Goal: Task Accomplishment & Management: Use online tool/utility

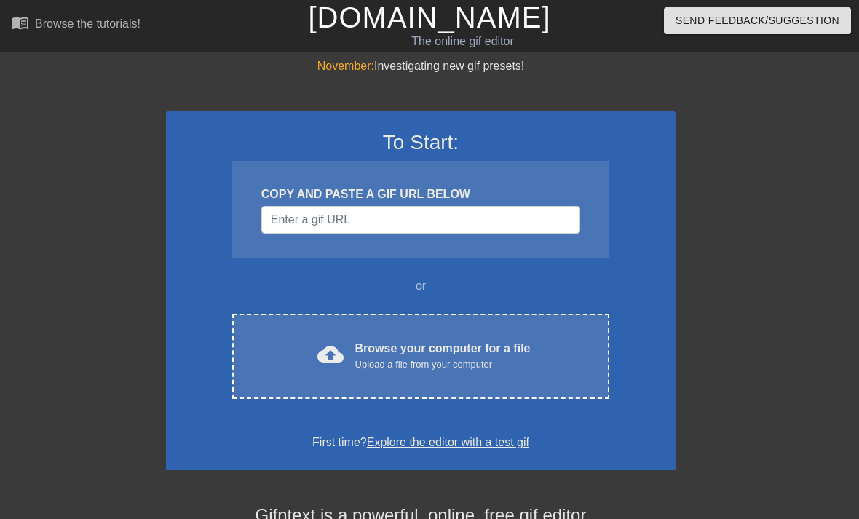
click at [486, 352] on div "Browse your computer for a file Upload a file from your computer" at bounding box center [442, 356] width 175 height 32
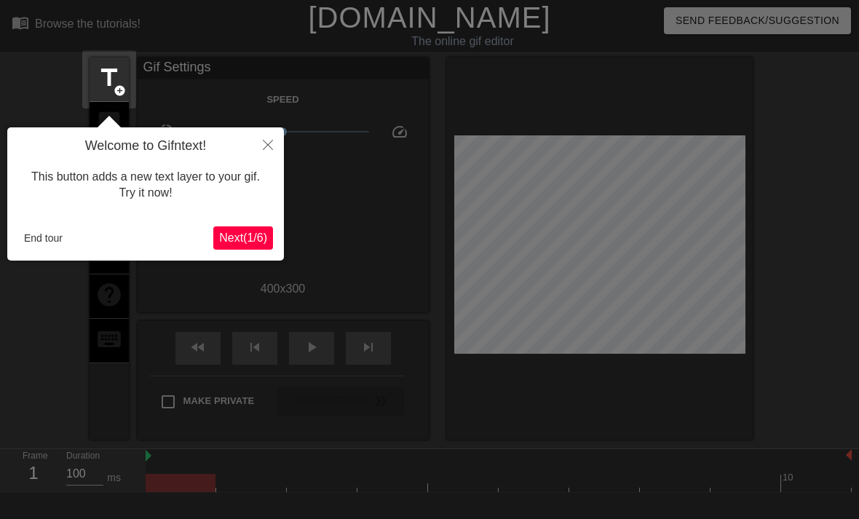
scroll to position [36, 0]
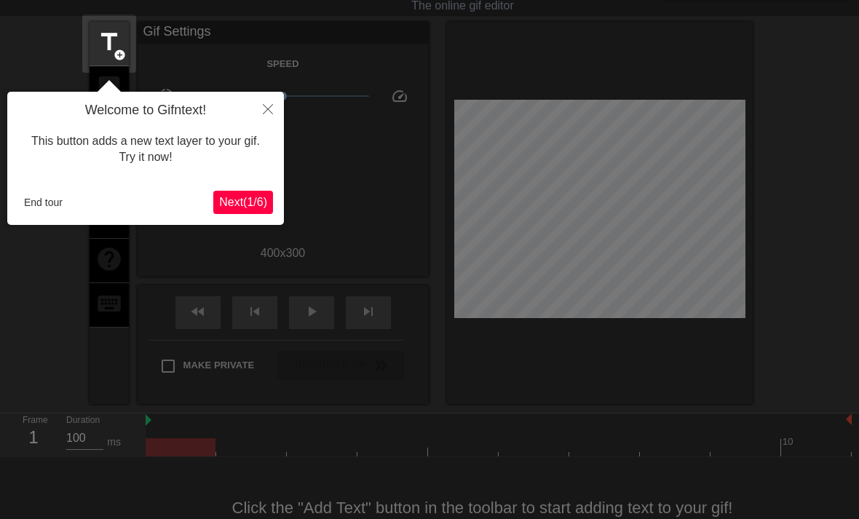
click at [242, 205] on span "Next ( 1 / 6 )" at bounding box center [243, 202] width 48 height 12
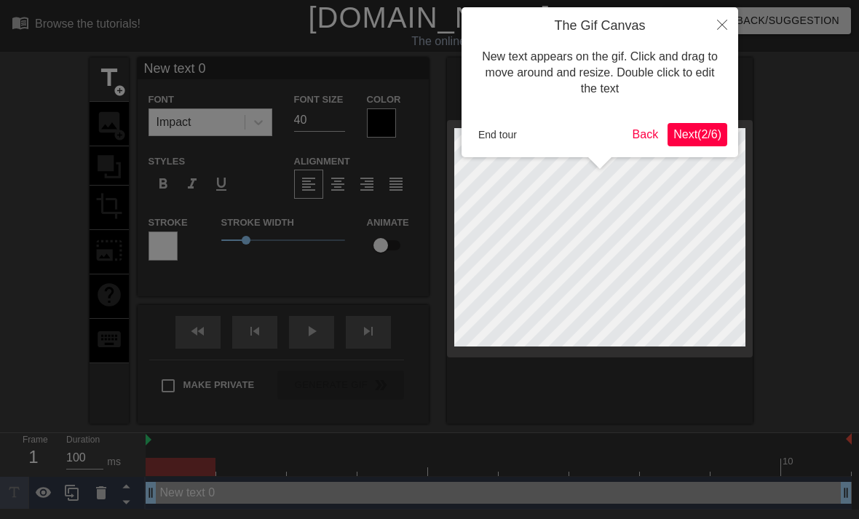
scroll to position [0, 0]
click at [701, 133] on span "Next ( 2 / 6 )" at bounding box center [698, 134] width 48 height 12
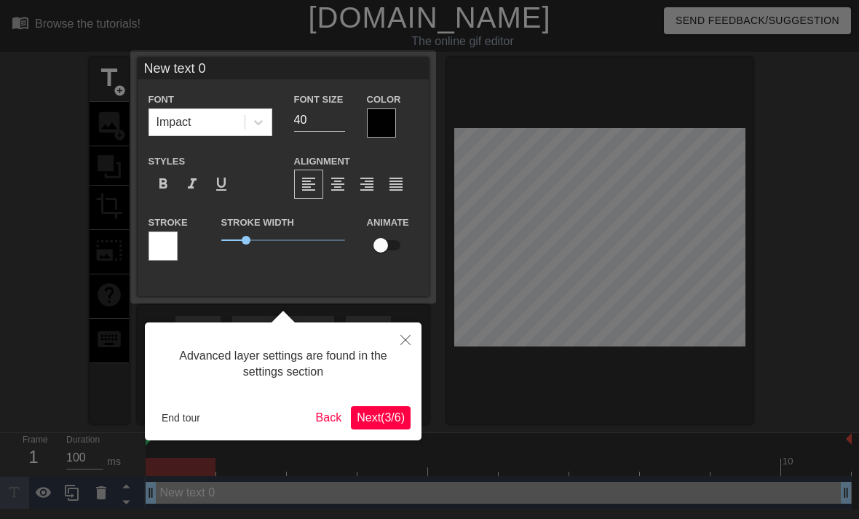
click at [395, 415] on span "Next ( 3 / 6 )" at bounding box center [381, 417] width 48 height 12
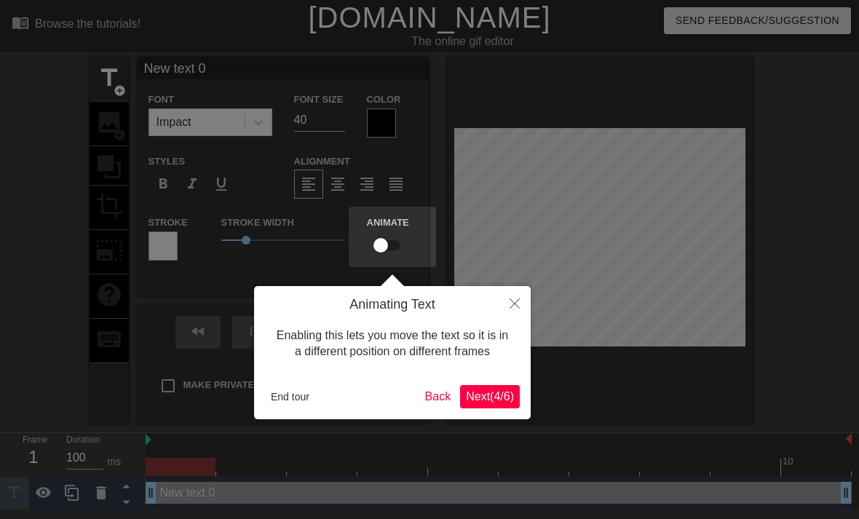
click at [500, 401] on span "Next ( 4 / 6 )" at bounding box center [490, 396] width 48 height 12
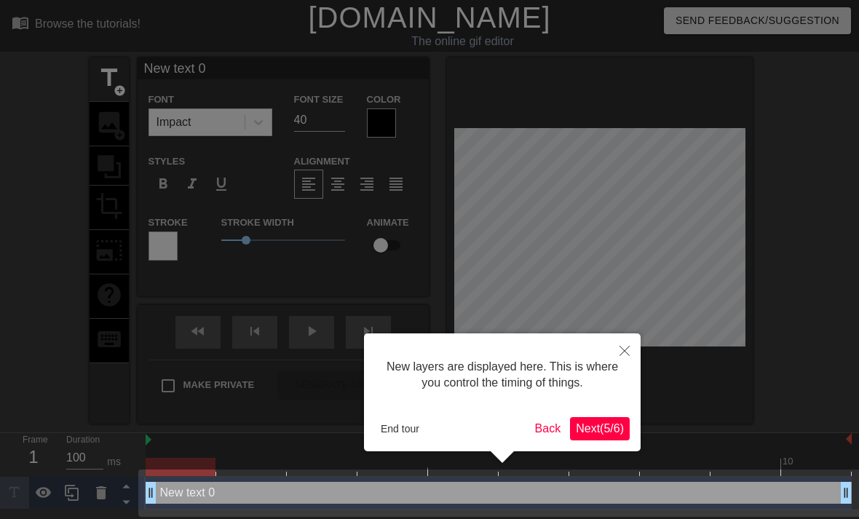
scroll to position [4, 0]
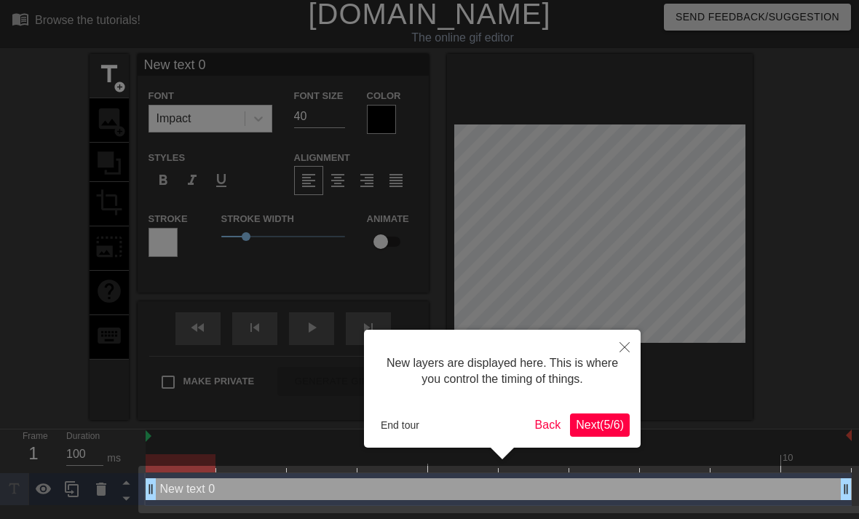
click at [607, 426] on span "Next ( 5 / 6 )" at bounding box center [600, 425] width 48 height 12
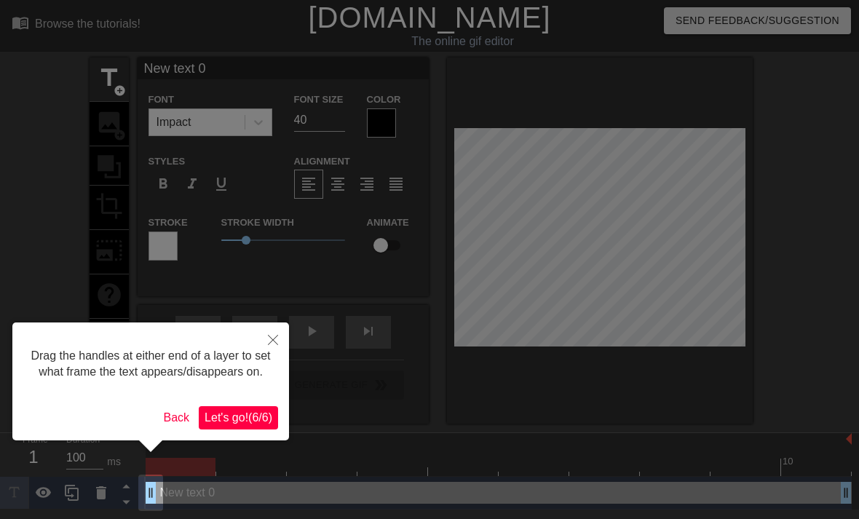
click at [169, 430] on button "Back" at bounding box center [177, 417] width 38 height 23
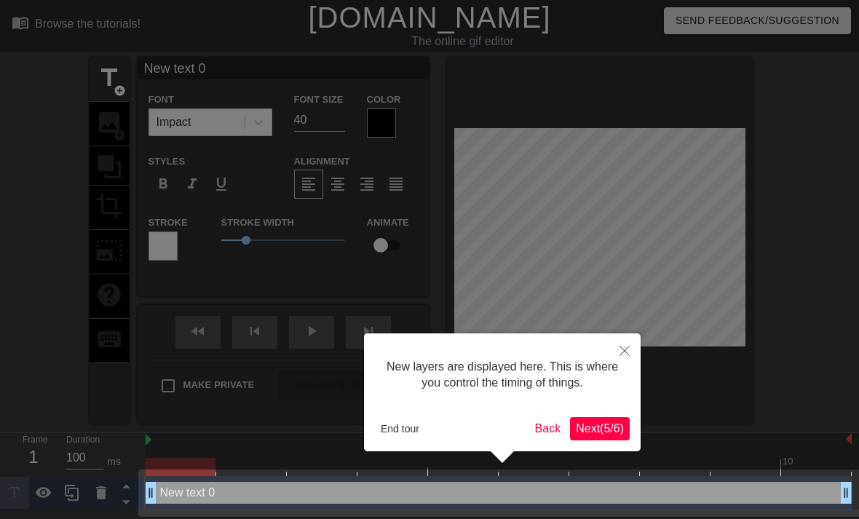
scroll to position [4, 0]
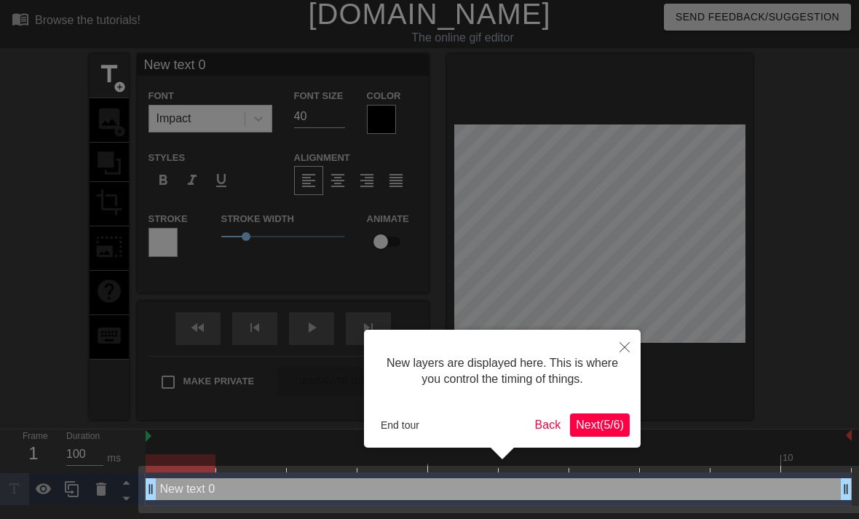
click at [393, 423] on button "End tour" at bounding box center [400, 425] width 50 height 22
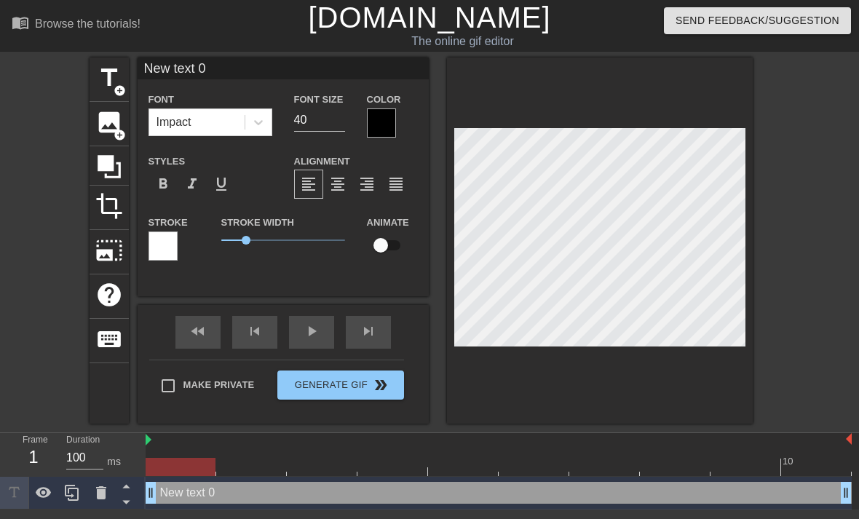
click at [114, 76] on span "title" at bounding box center [109, 78] width 28 height 28
type input "New text 1"
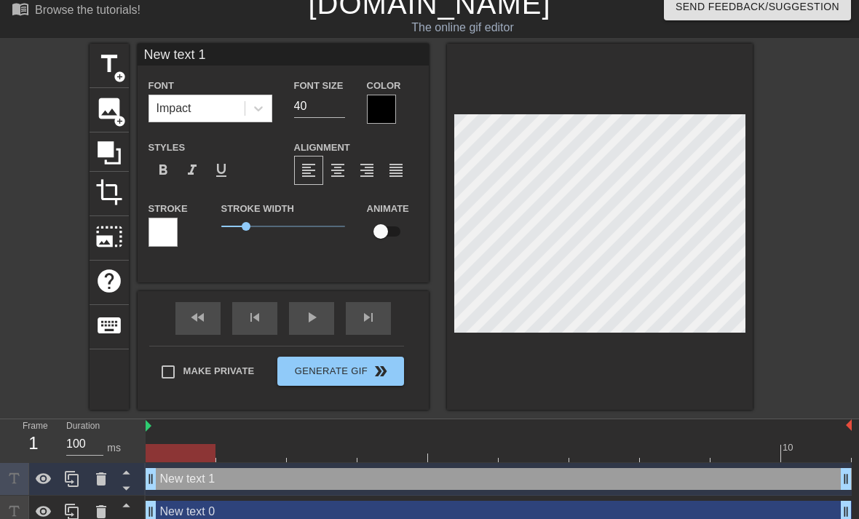
scroll to position [25, 0]
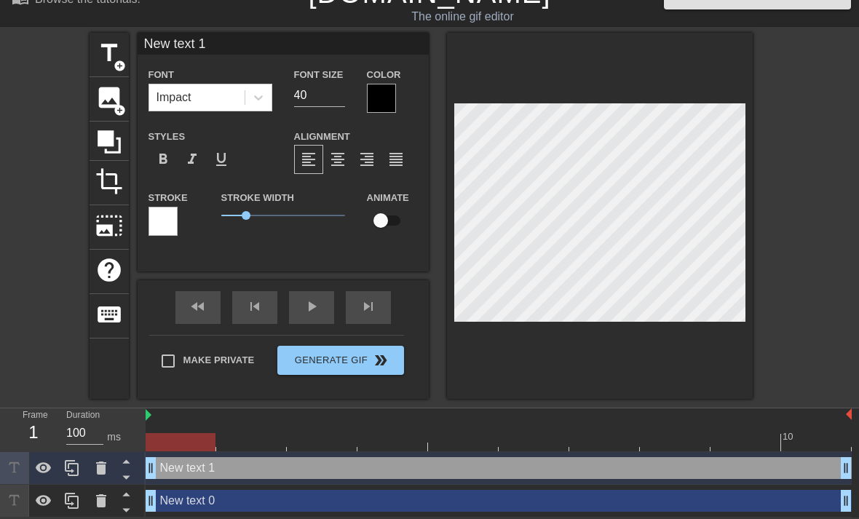
click at [107, 497] on icon at bounding box center [100, 500] width 17 height 17
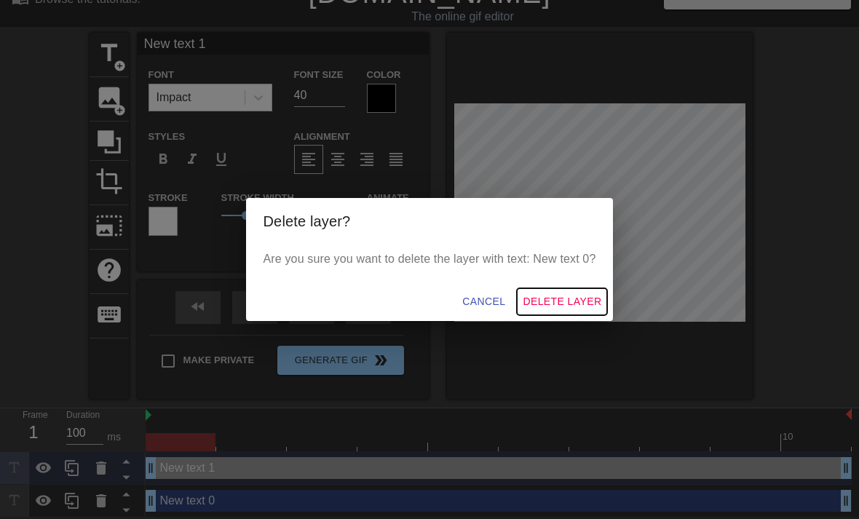
click at [553, 304] on span "Delete Layer" at bounding box center [562, 302] width 79 height 18
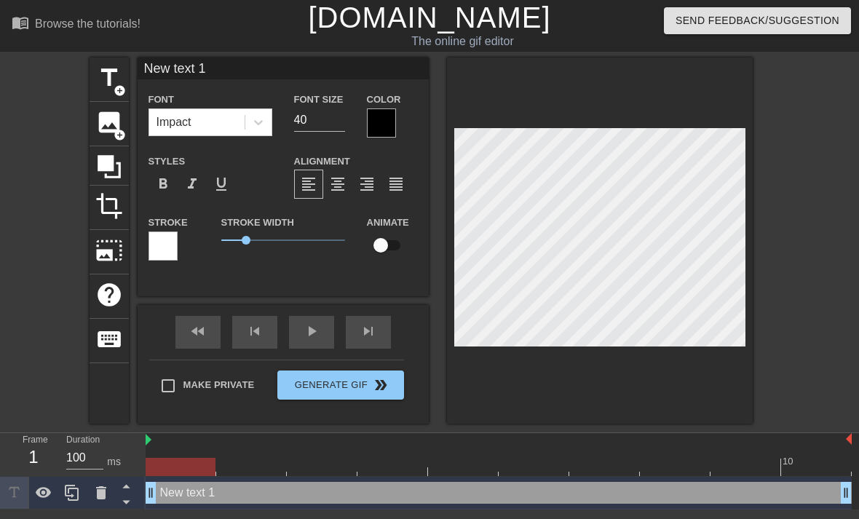
scroll to position [0, 4]
type input "New tex 1"
type textarea "New tex 1"
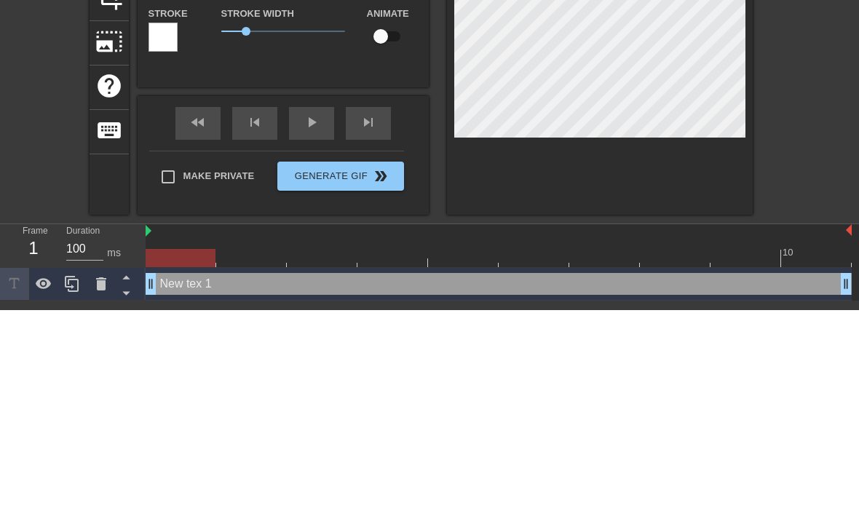
type input "New te 1"
type textarea "New t 1"
type input "New t 1"
type textarea "New 1"
type input "New 1"
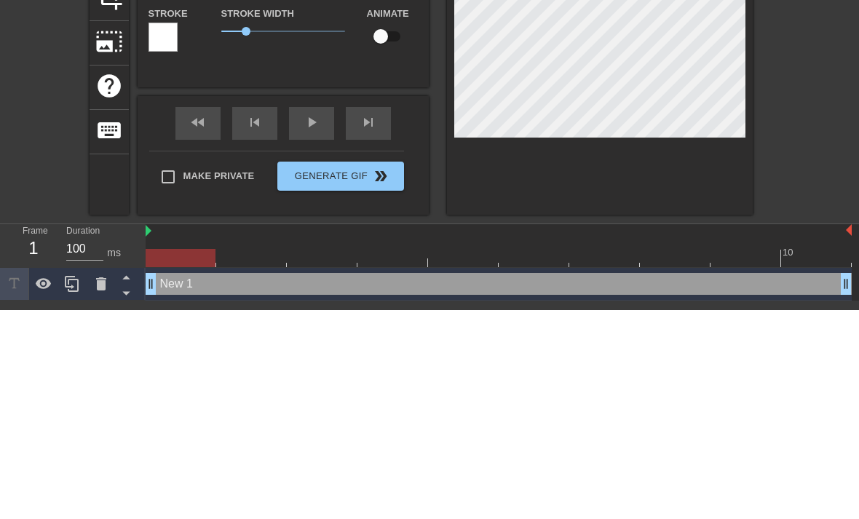
scroll to position [0, 1]
type textarea "Ne 1"
type input "Ne 1"
type textarea "N 1"
type input "Ni 1"
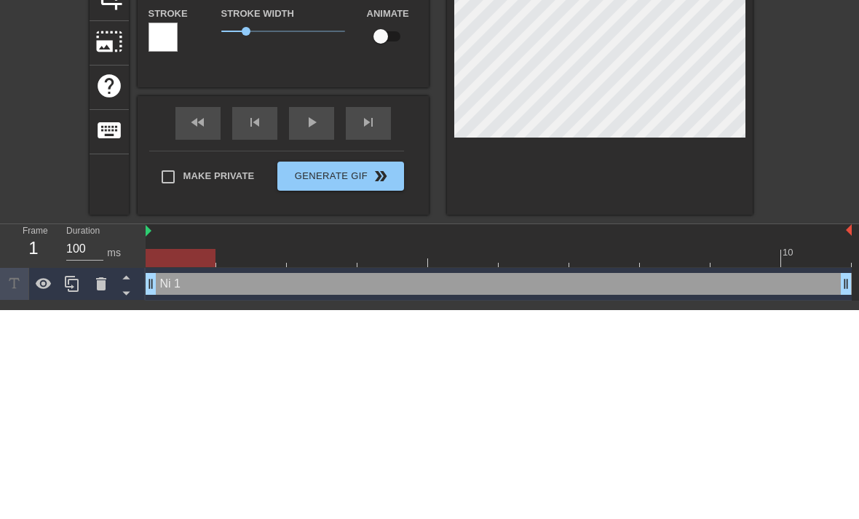
type textarea "Nic 1"
type input "[PERSON_NAME] 1"
type textarea "Nicki 1"
type input "Nicki 1"
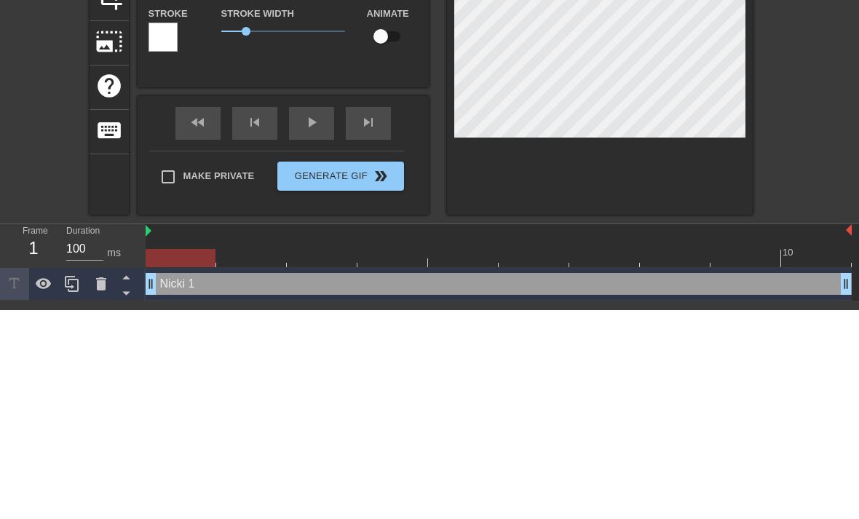
type textarea "Nicki s 1"
type input "Nicki s 1"
type textarea "Nicki sh 1"
type input "Nicki sh 1"
type textarea "Nicki sho 1"
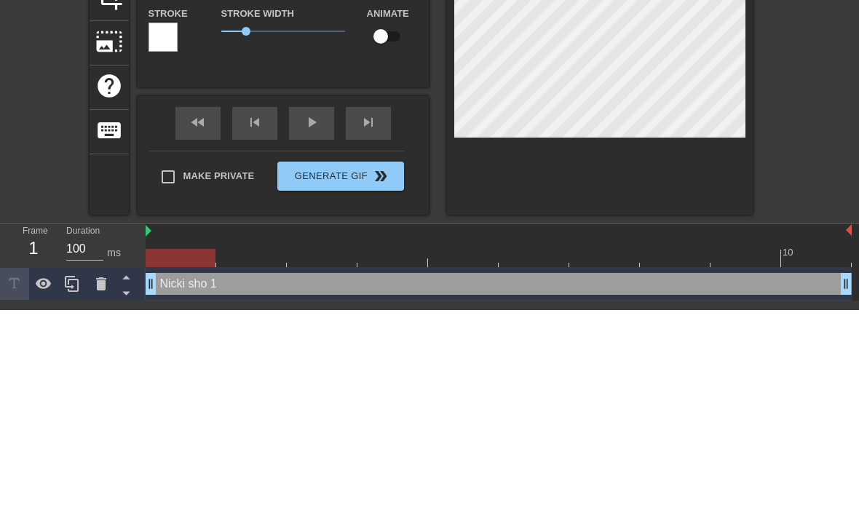
scroll to position [0, 4]
type input "Nicki show 1"
type textarea "Nicki show 1"
type input "Nicki shows 1"
type textarea "Nicki shows 1"
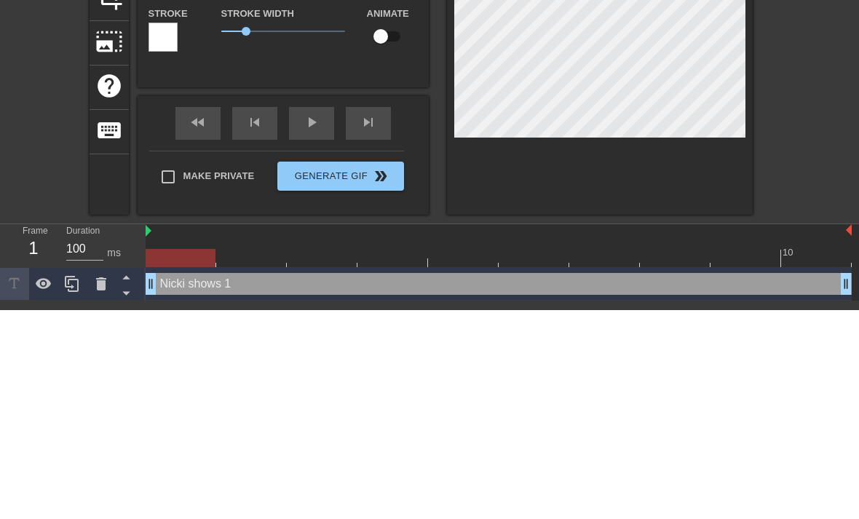
type input "Nicki shows 1"
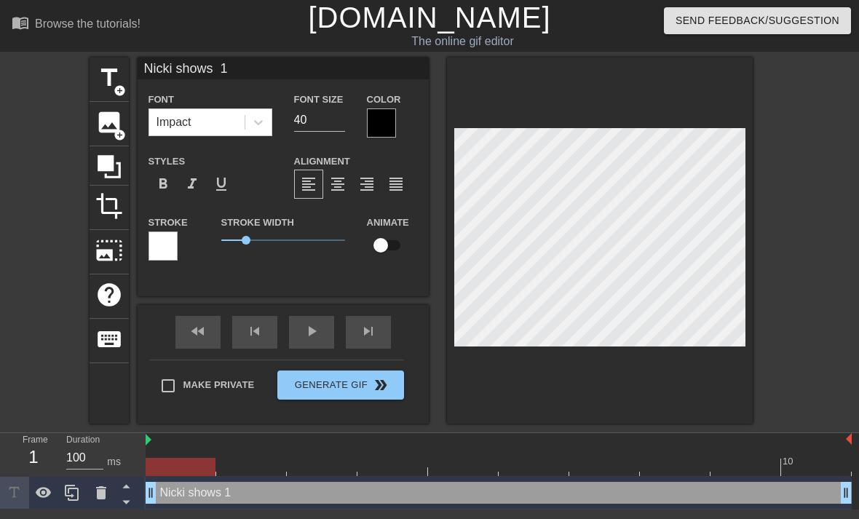
scroll to position [0, 5]
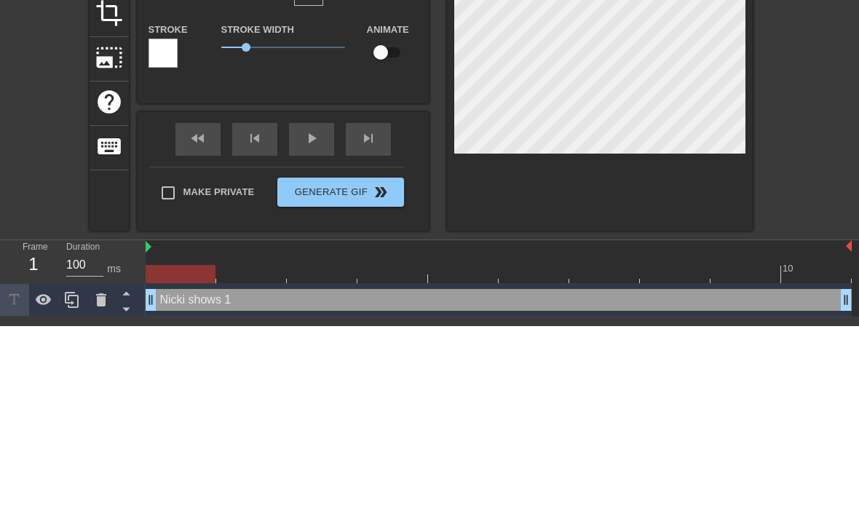
type input "Nicki shows"
type textarea "Nicki shows"
type input "[PERSON_NAME] shows t"
type textarea "[PERSON_NAME] shows t"
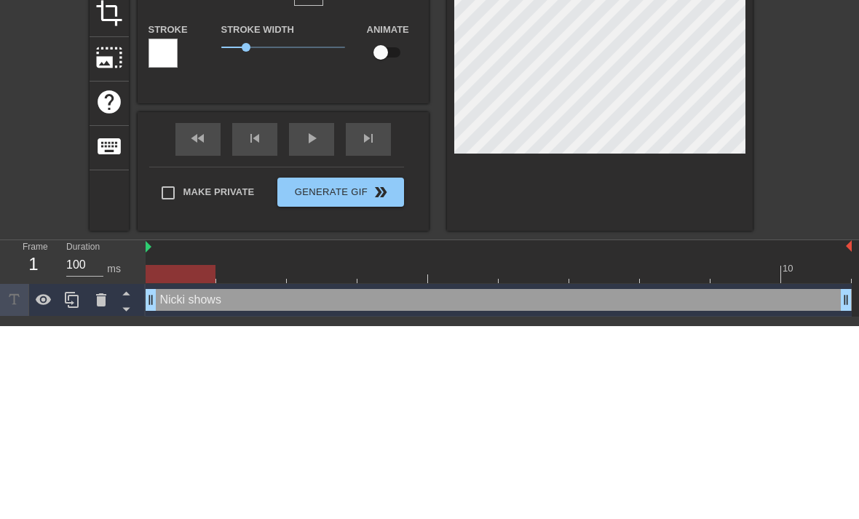
scroll to position [0, 4]
type input "[PERSON_NAME] shows th"
type textarea "[PERSON_NAME] shows th"
type input "[PERSON_NAME] shows the"
type textarea "[PERSON_NAME] shows the"
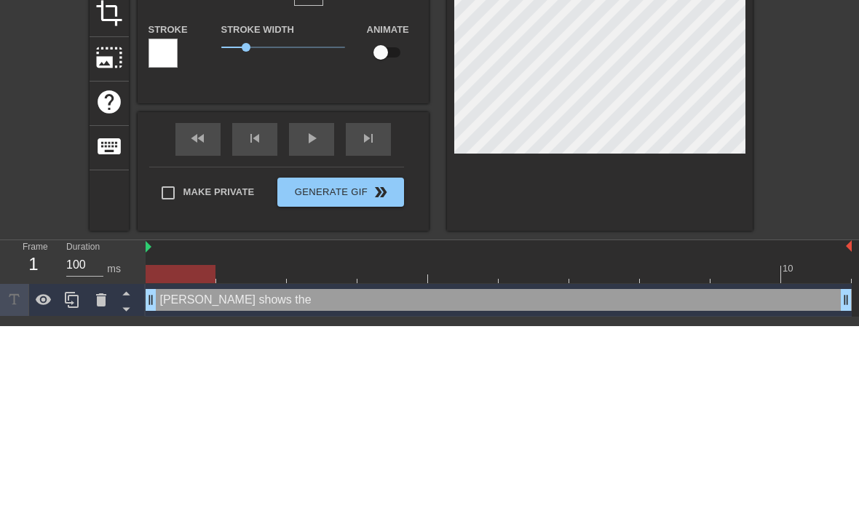
type input "[PERSON_NAME] shows the"
type textarea "[PERSON_NAME] shows the s"
type input "[PERSON_NAME] shows the s"
type textarea "[PERSON_NAME] shows the si"
type input "[PERSON_NAME] shows the si"
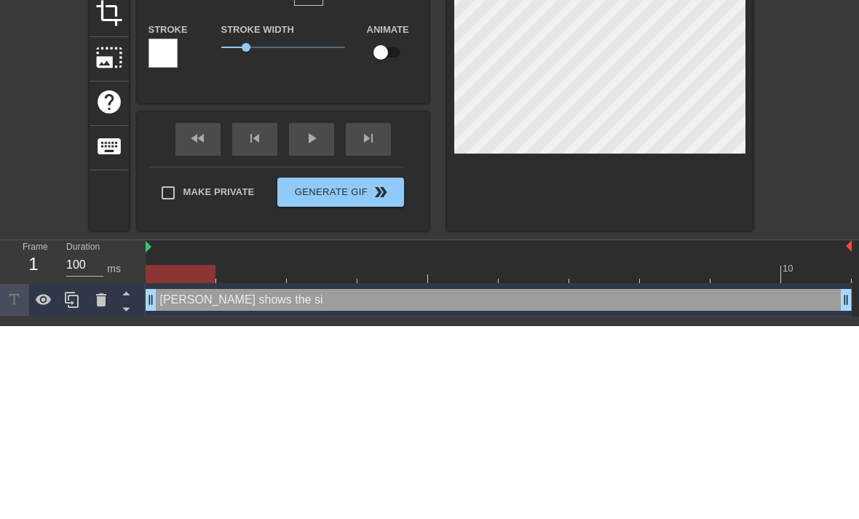
type textarea "[PERSON_NAME] shows the siz"
type input "[PERSON_NAME] shows the size"
type textarea "[PERSON_NAME] shows the size"
type input "[PERSON_NAME] shows the size s"
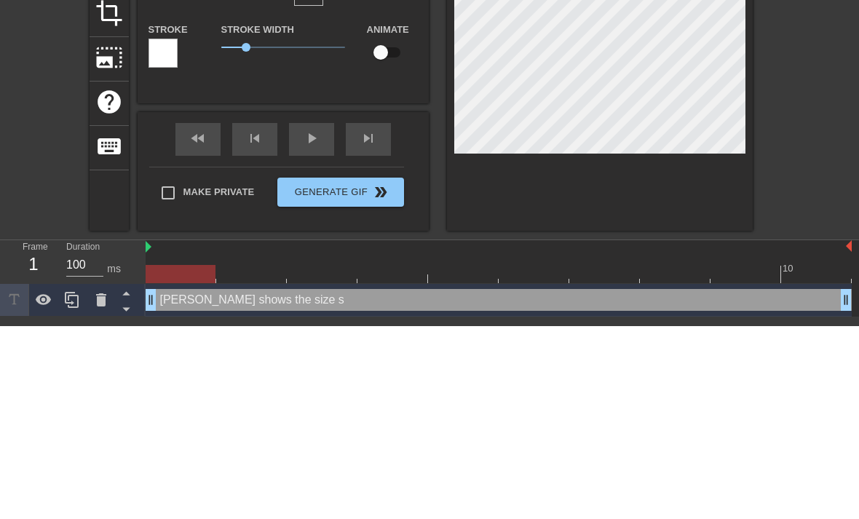
type textarea "[PERSON_NAME] shows the size sh"
type input "[PERSON_NAME] shows the size sh"
type textarea "[PERSON_NAME] shows the size she"
type input "[PERSON_NAME] shows the size she"
type textarea "[PERSON_NAME] shows the size she"
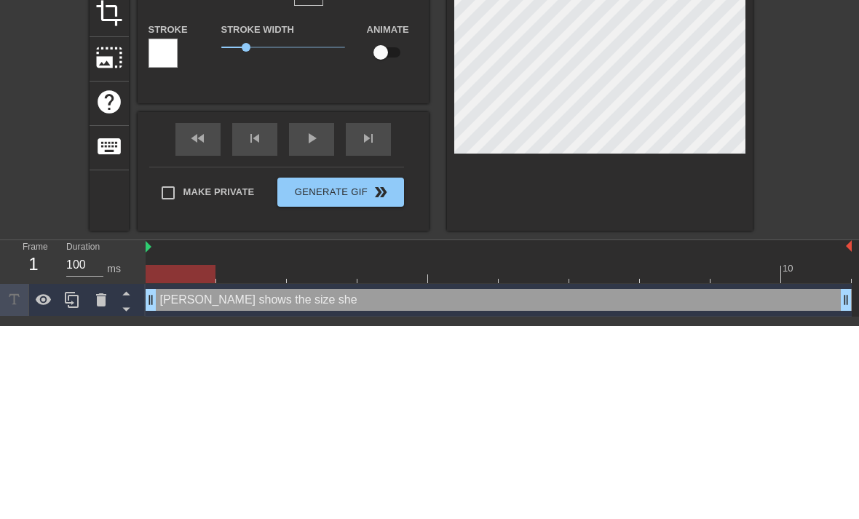
type input "[PERSON_NAME] shows the size she"
type textarea "[PERSON_NAME] shows the size she w"
type input "[PERSON_NAME] shows the size she w"
type textarea "[PERSON_NAME] shows the size she wa"
type input "[PERSON_NAME] shows the size she wa"
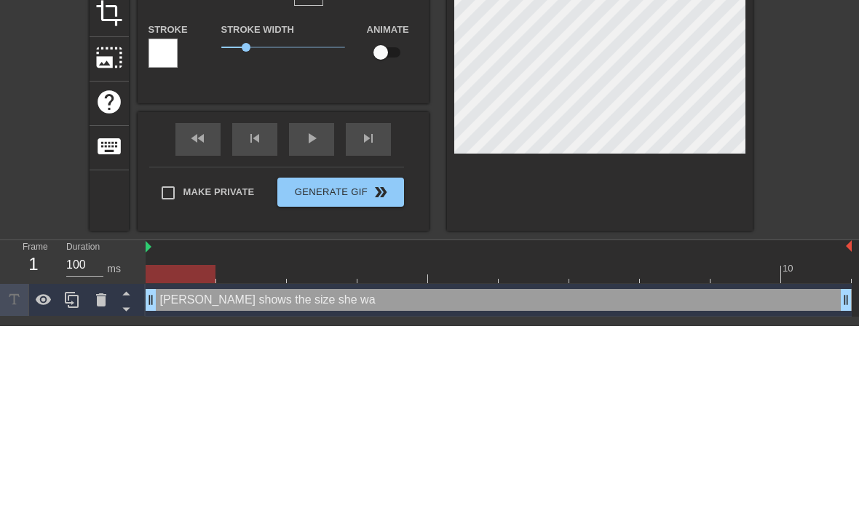
type textarea "[PERSON_NAME] shows the size she wan"
type input "[PERSON_NAME] shows the size she wan"
type textarea "[PERSON_NAME] shows the size she want"
type input "[PERSON_NAME] shows the size she want"
type textarea "[PERSON_NAME] shows the size she wants"
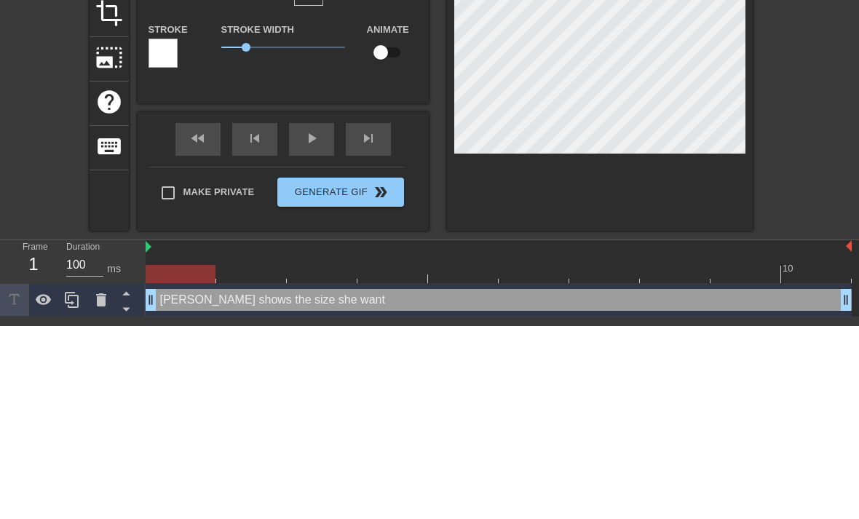
type input "[PERSON_NAME] shows the size she wants"
type textarea "[PERSON_NAME] shows the size she wants"
type input "[PERSON_NAME] shows the size she wants"
type textarea "[PERSON_NAME] shows the size she wants s"
type input "[PERSON_NAME] shows the size she wants s"
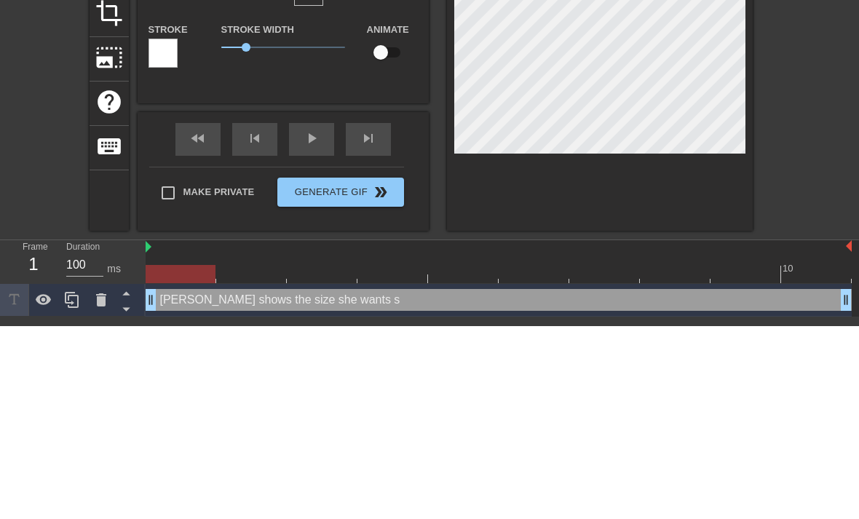
type textarea "[PERSON_NAME] shows the size she wants st"
type input "[PERSON_NAME] shows the size she wants st"
type textarea "[PERSON_NAME] shows the size she wants ste"
type input "[PERSON_NAME] shows the size she wants ste"
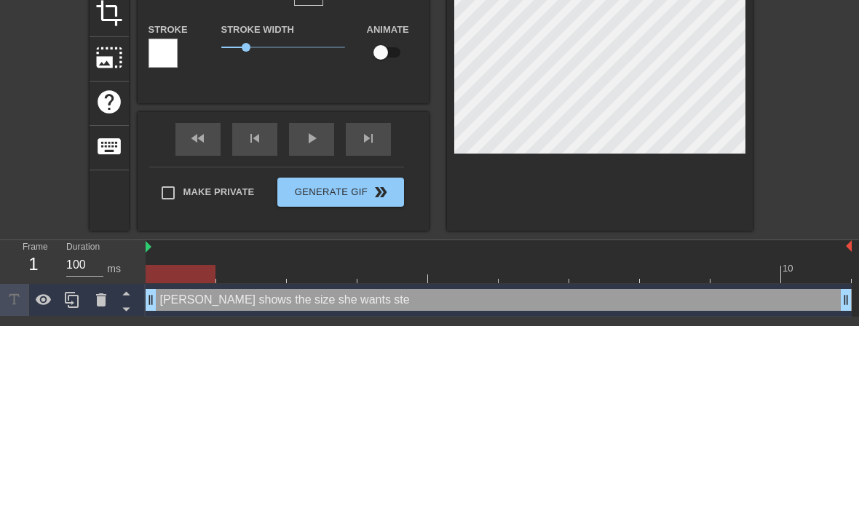
type textarea "[PERSON_NAME] shows the size she wants stet"
type input "[PERSON_NAME] shows the size she wants stet"
type textarea "[PERSON_NAME] shows the size she wants stet"
type input "[PERSON_NAME] shows the size she wants ste"
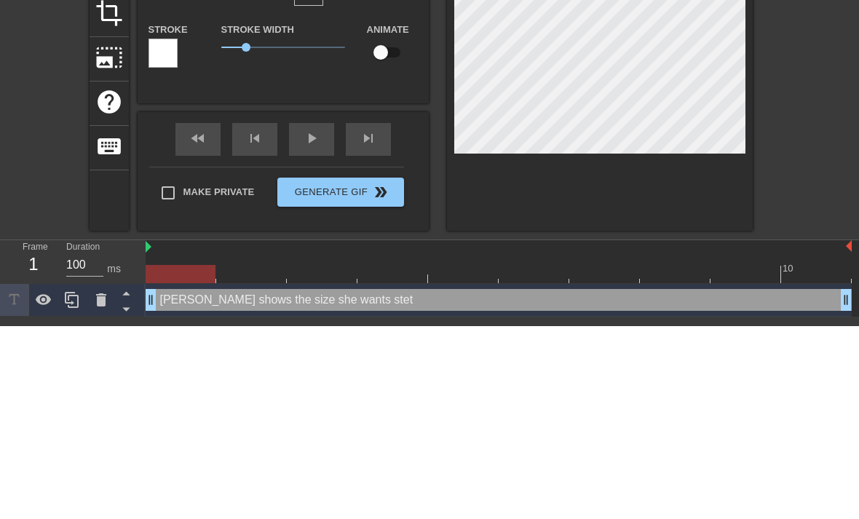
type textarea "[PERSON_NAME] shows the size she wants ste"
type input "[PERSON_NAME] shows the size she wants stet"
type textarea "[PERSON_NAME] shows the size she wants stetc"
type input "[PERSON_NAME] shows the size she wants stetc"
type textarea "[PERSON_NAME] shows the size she wants stetch"
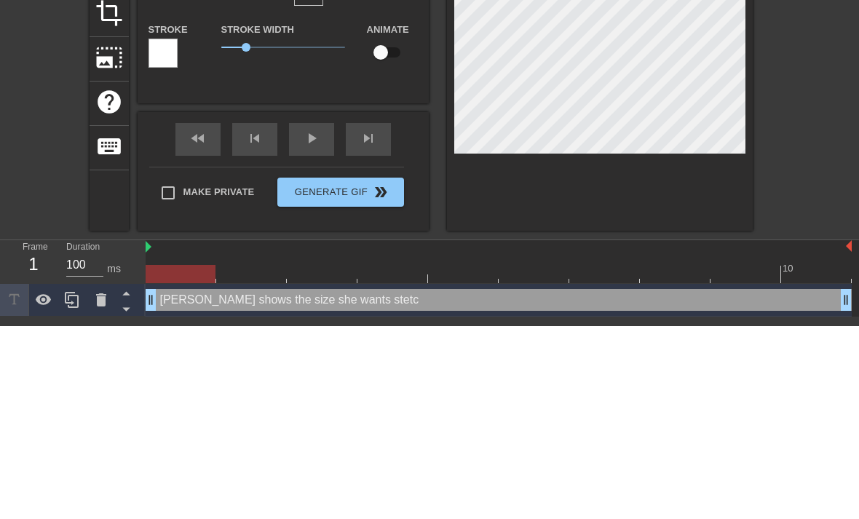
type input "[PERSON_NAME] shows the size she wants stetch"
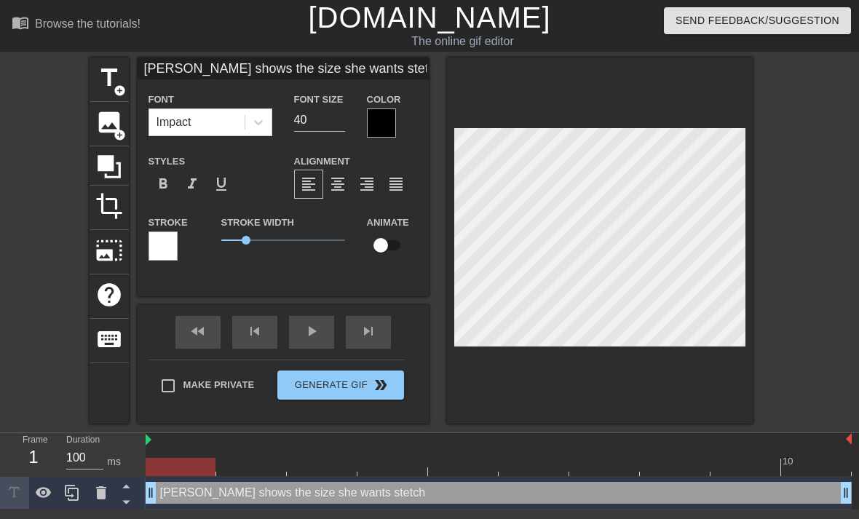
type textarea "[PERSON_NAME] shows the size she wants stetch"
click at [382, 494] on div "[PERSON_NAME] shows the size she wants stetch drag_handle drag_handle" at bounding box center [499, 493] width 706 height 22
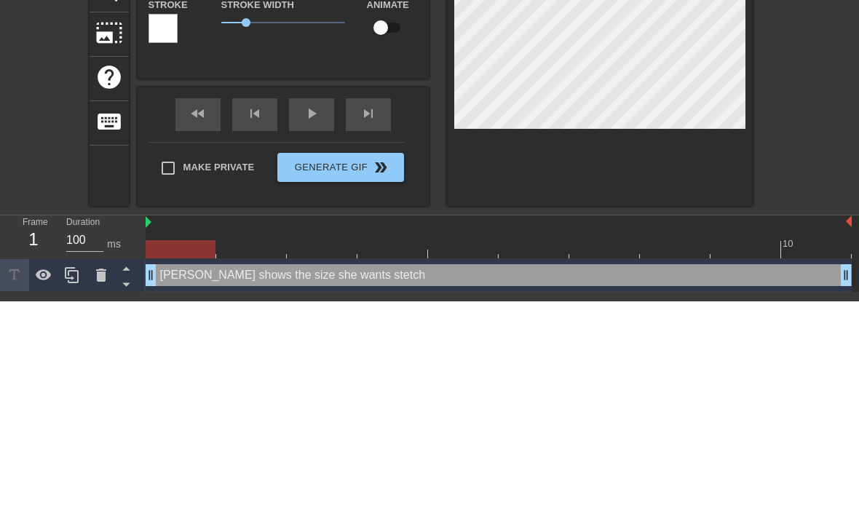
click at [797, 114] on div "title add_circle image add_circle crop photo_size_select_large help keyboard [P…" at bounding box center [429, 241] width 859 height 366
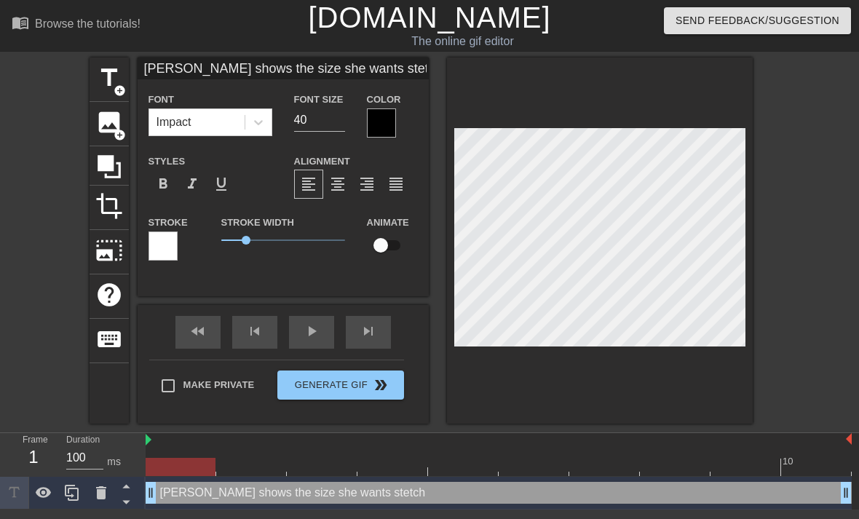
click at [329, 118] on input "40" at bounding box center [319, 120] width 51 height 23
type input "4"
type input "10"
click at [334, 114] on input "10" at bounding box center [319, 120] width 51 height 23
type input "1"
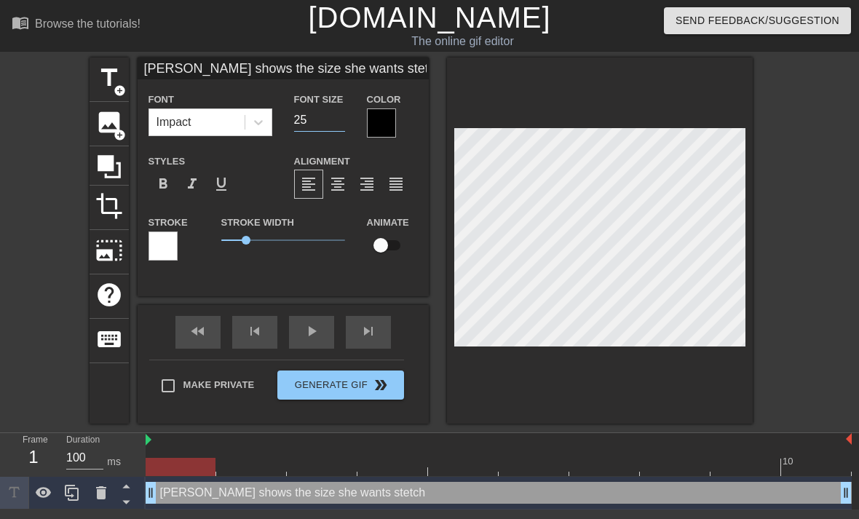
type input "25"
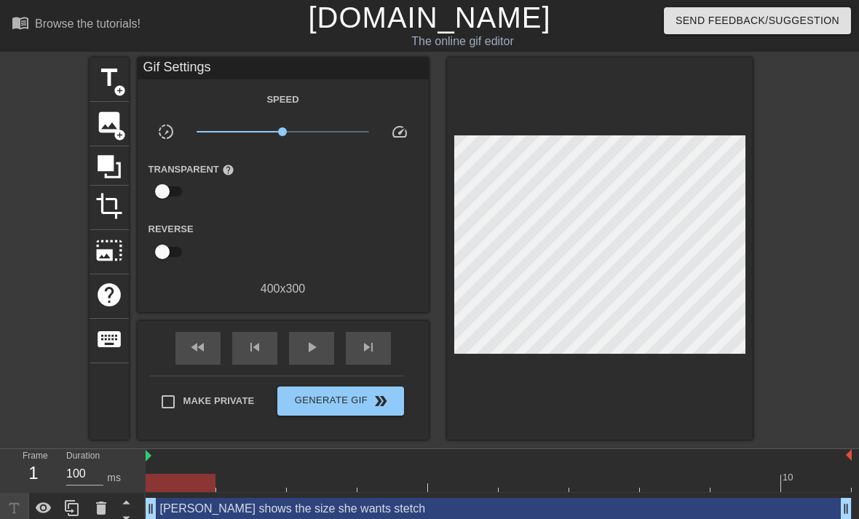
scroll to position [0, 14]
click at [793, 181] on div "title add_circle image add_circle crop photo_size_select_large help keyboard Gi…" at bounding box center [429, 249] width 859 height 382
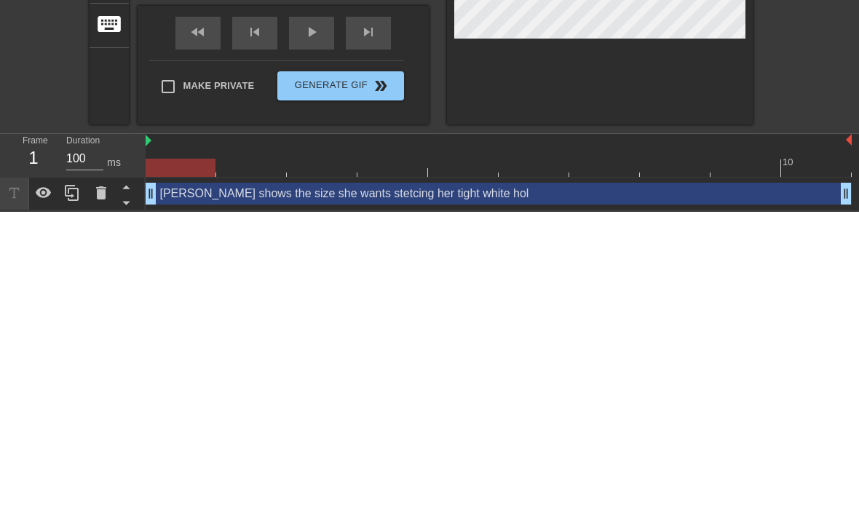
scroll to position [0, 22]
click at [829, 80] on div "title add_circle image add_circle crop photo_size_select_large help keyboard Gi…" at bounding box center [429, 241] width 859 height 382
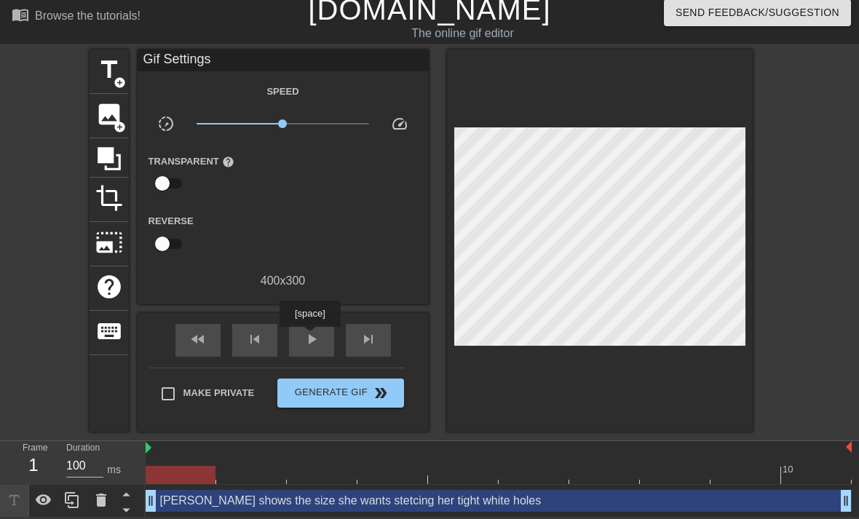
click at [312, 337] on span "play_arrow" at bounding box center [311, 339] width 17 height 17
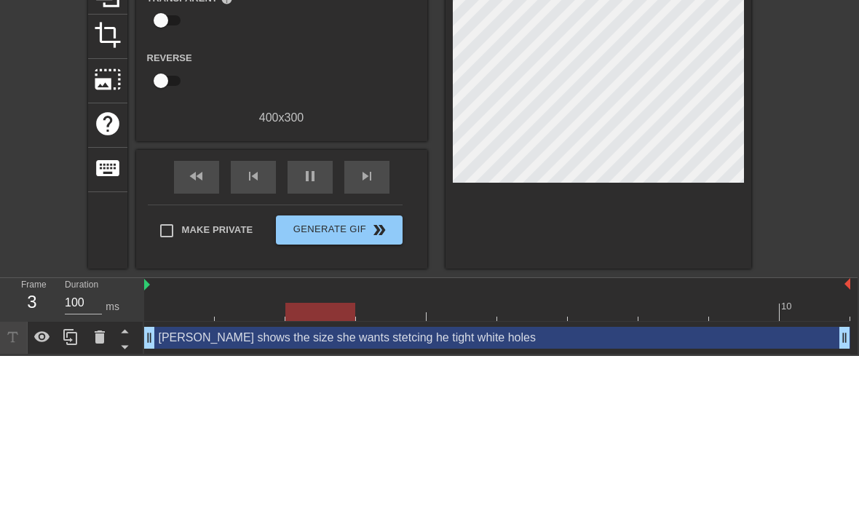
scroll to position [1, 15]
type textarea "[PERSON_NAME] shows the size she wants stetcing he tight white holes"
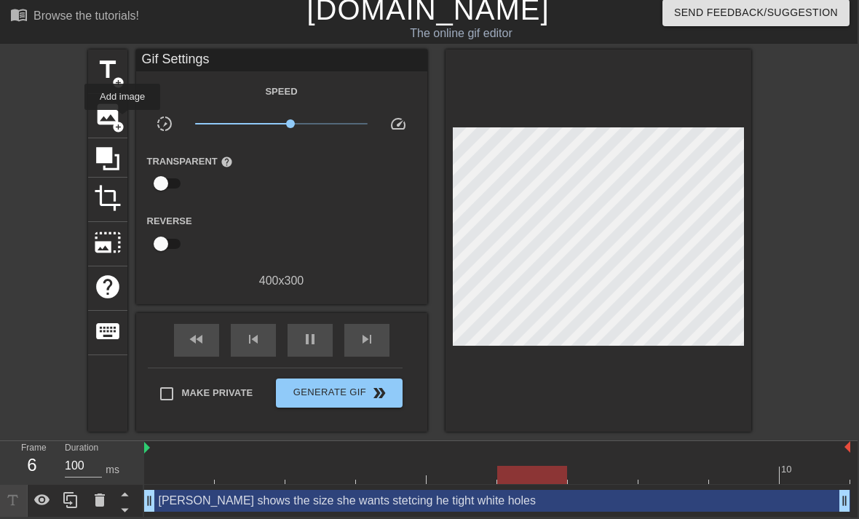
click at [123, 121] on span "add_circle" at bounding box center [118, 127] width 12 height 12
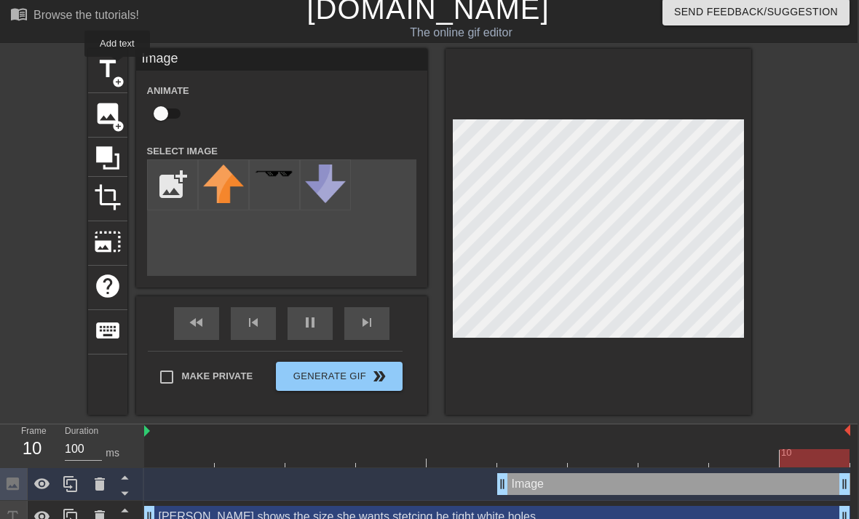
click at [118, 67] on span "title" at bounding box center [108, 69] width 28 height 28
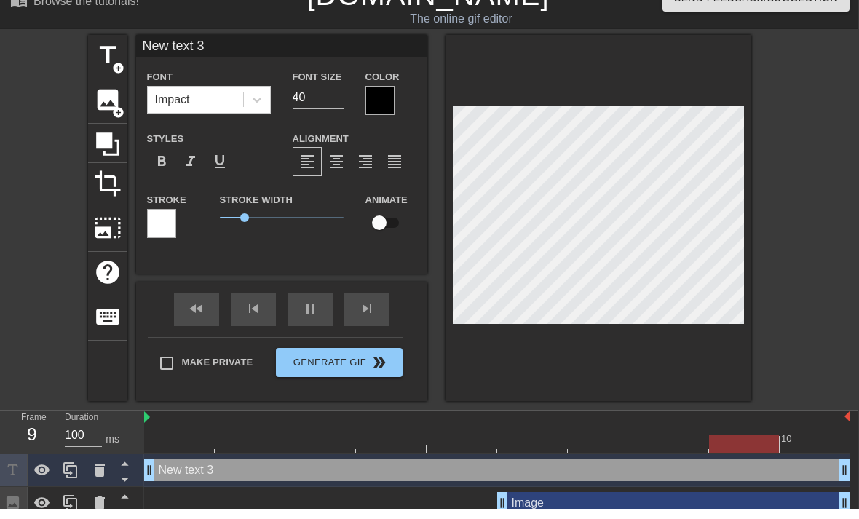
scroll to position [12, 1]
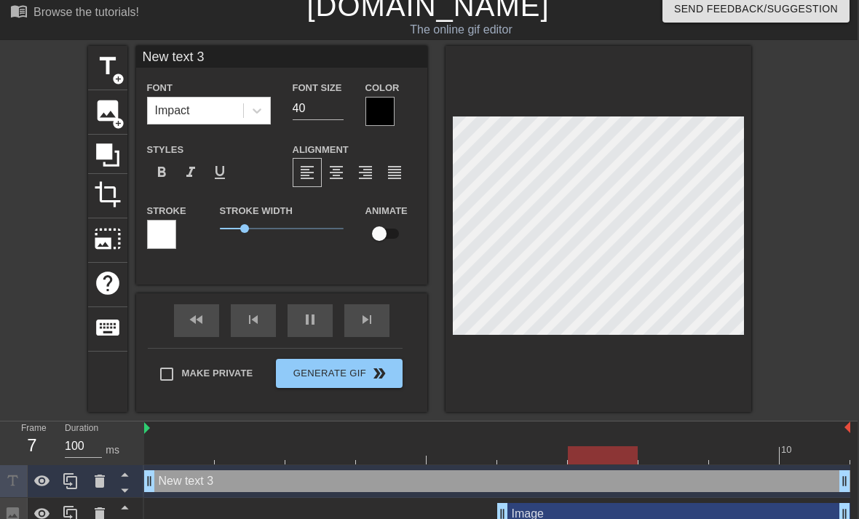
click at [850, 505] on div "New text 3 drag_handle drag_handle Image drag_handle drag_handle [PERSON_NAME] …" at bounding box center [501, 514] width 714 height 98
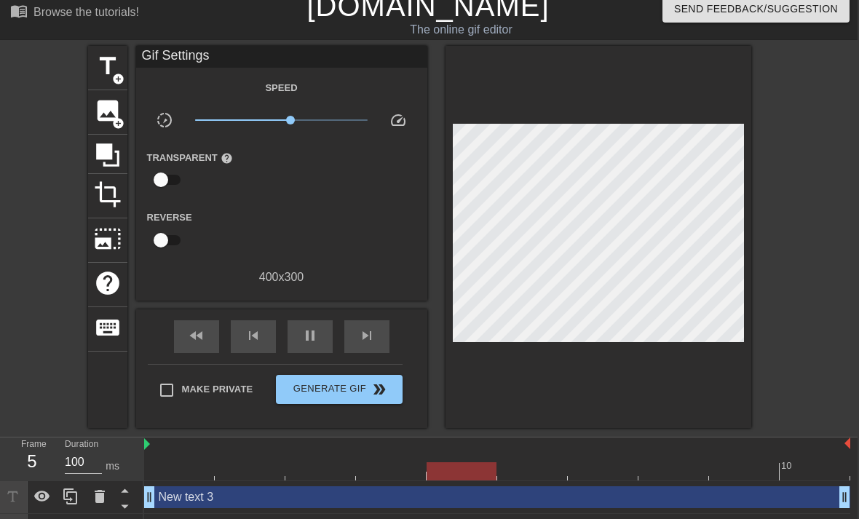
click at [103, 518] on icon at bounding box center [100, 529] width 10 height 13
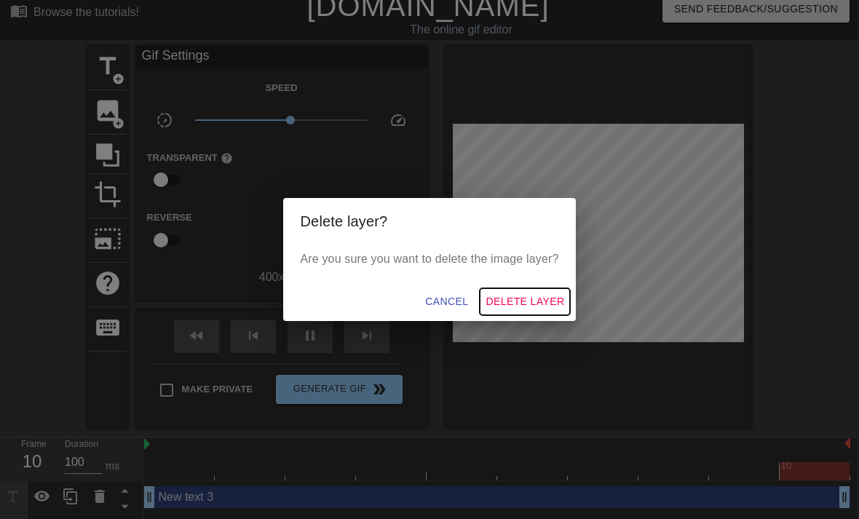
click at [521, 311] on span "Delete Layer" at bounding box center [525, 302] width 79 height 18
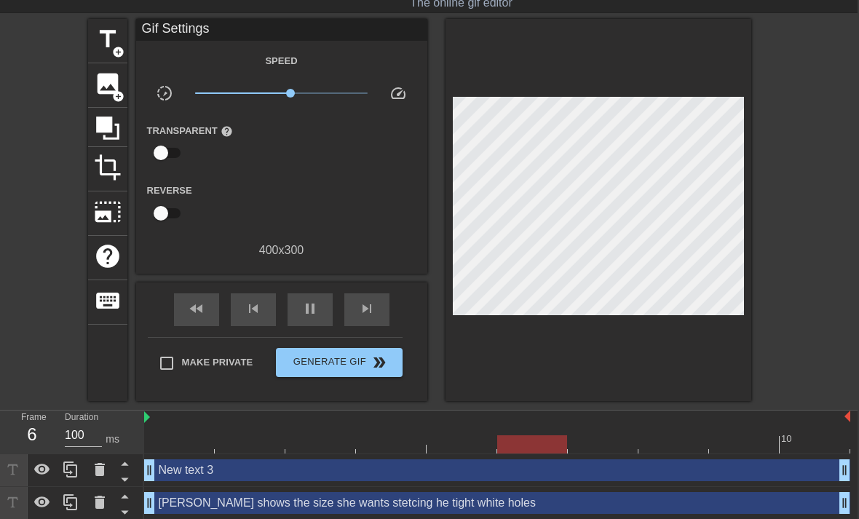
scroll to position [42, 1]
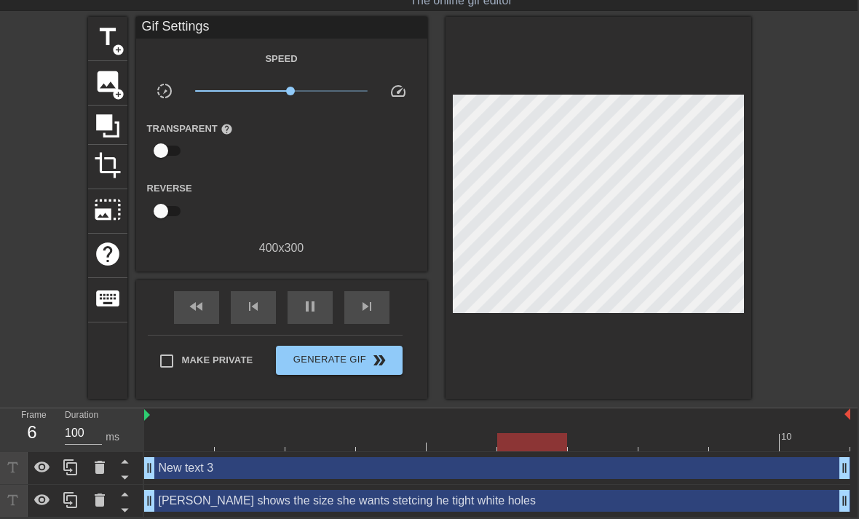
click at [98, 473] on icon at bounding box center [100, 467] width 10 height 13
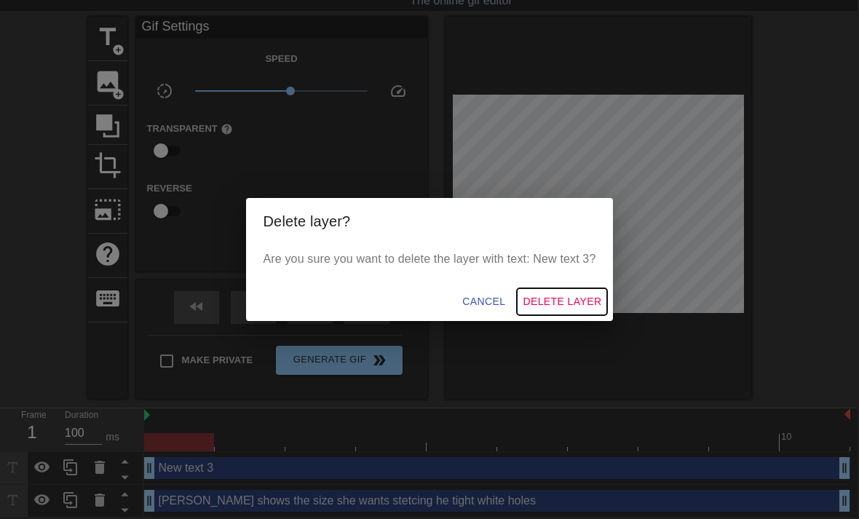
click at [560, 308] on span "Delete Layer" at bounding box center [562, 302] width 79 height 18
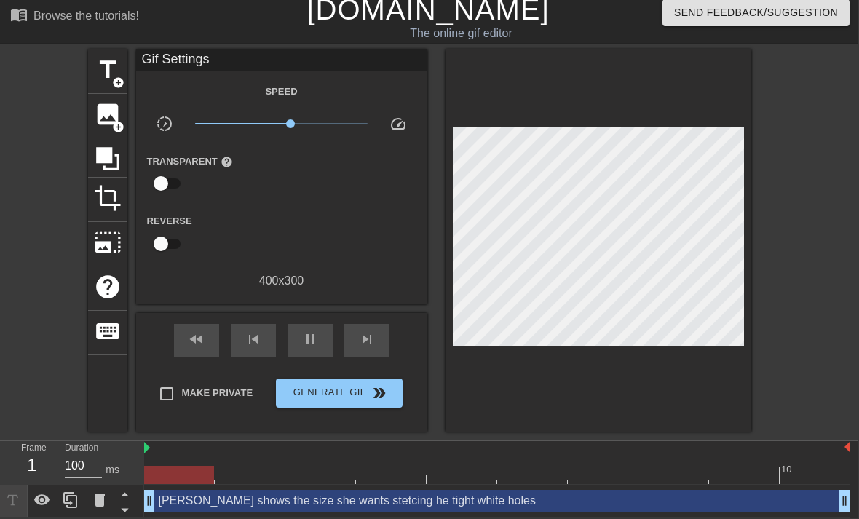
click at [618, 496] on div "[PERSON_NAME] shows the size she wants stetcing he tight white holes drag_handl…" at bounding box center [497, 501] width 706 height 22
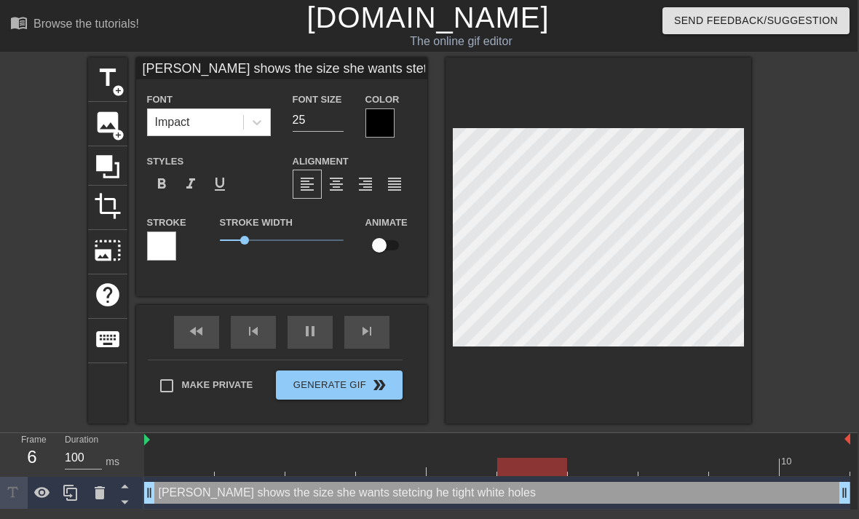
scroll to position [0, 12]
type input "[PERSON_NAME] shows the size she wants stetcing hetight white holes"
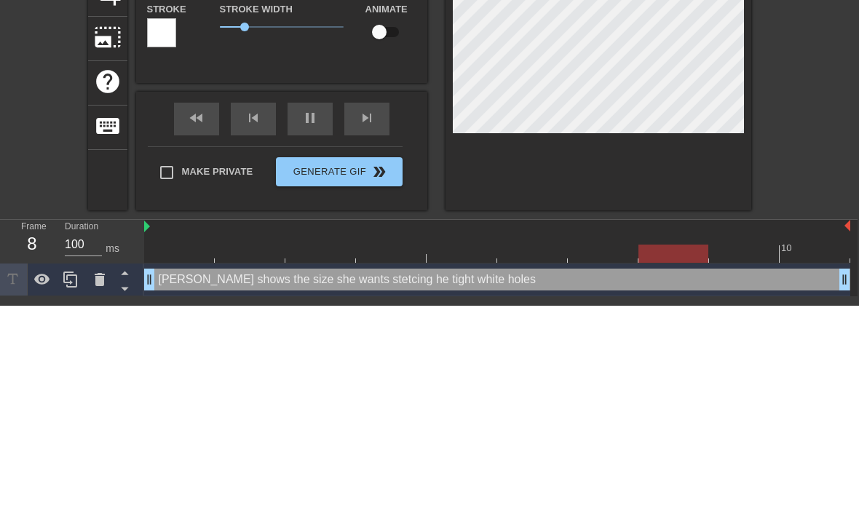
scroll to position [0, 12]
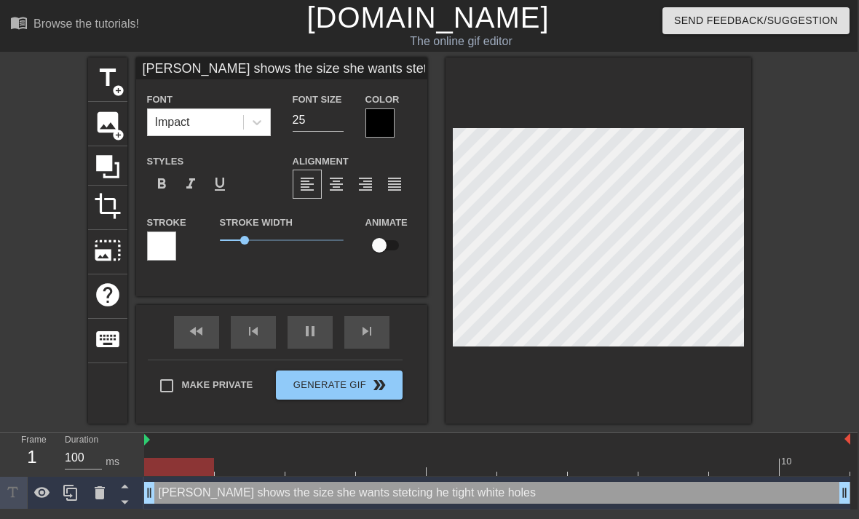
type textarea "[PERSON_NAME] shows the size she wants stetcing he tight white holes"
type input "[PERSON_NAME] shows the size she wants stetcing hertight white holes"
type textarea "[PERSON_NAME] shows the size she wants stetcing her tight white holes"
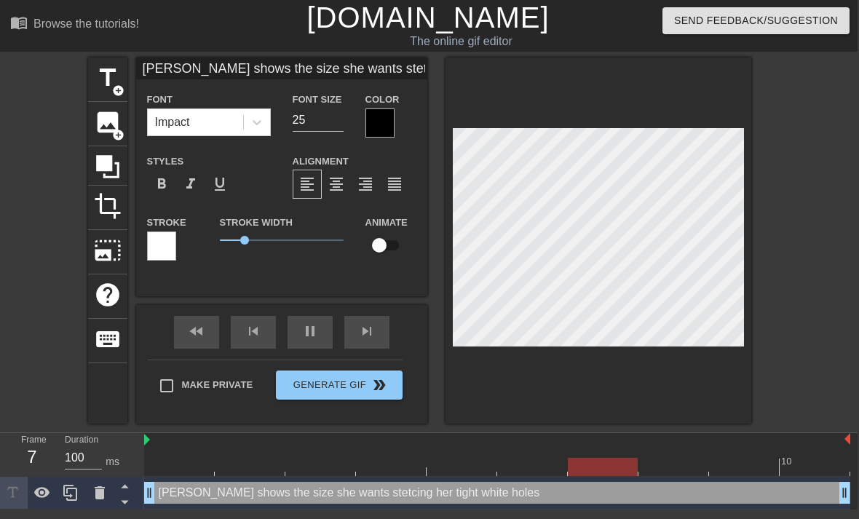
scroll to position [1, 0]
type input "[PERSON_NAME] shows the size she wants stetcing hertight white holes"
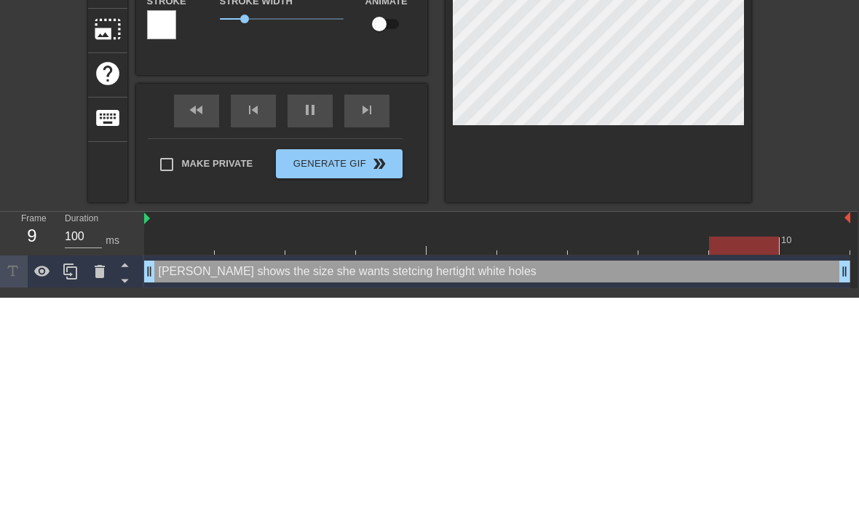
type textarea "[PERSON_NAME] shows the size she wants stetcing her tight white holes"
type input "[PERSON_NAME] shows the size she wants stetcing her tight white holes"
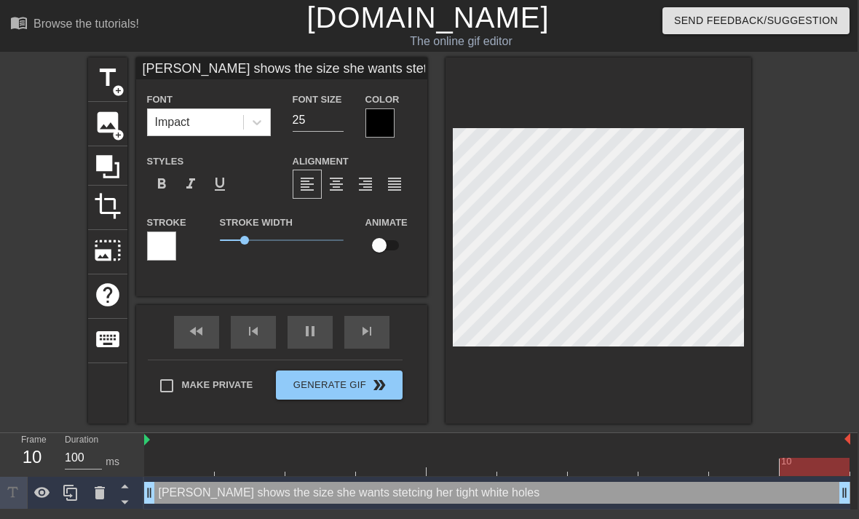
type textarea "[PERSON_NAME] shows the size she wants stetcing her tight white holes"
click at [812, 150] on div "title add_circle image add_circle crop photo_size_select_large help keyboard [P…" at bounding box center [428, 241] width 859 height 366
click at [800, 159] on div "title add_circle image add_circle crop photo_size_select_large help keyboard [P…" at bounding box center [428, 241] width 859 height 366
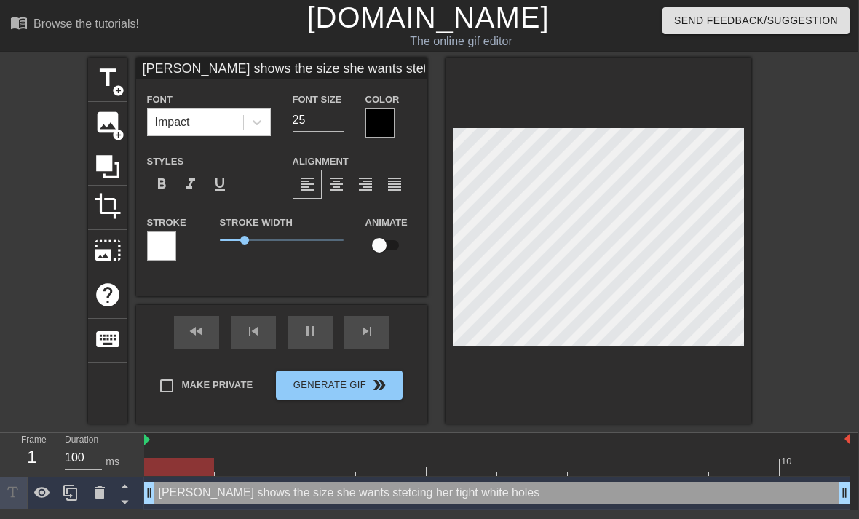
click at [314, 120] on input "25" at bounding box center [318, 120] width 51 height 23
type input "2"
type input "[PERSON_NAME] shows the size she wants stetcing her tight white holes"
type input "30"
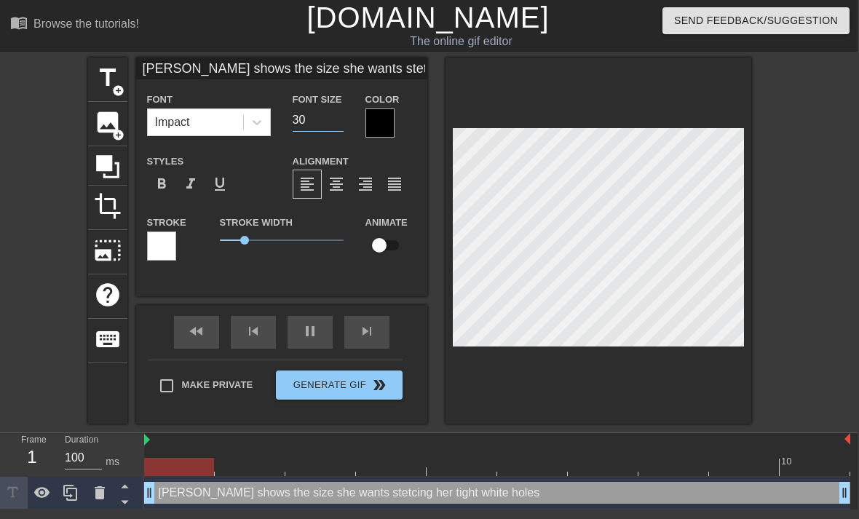
type input "[PERSON_NAME] shows the size she wants stetcing her tight white holes"
type input "30"
click at [382, 125] on div at bounding box center [380, 123] width 29 height 29
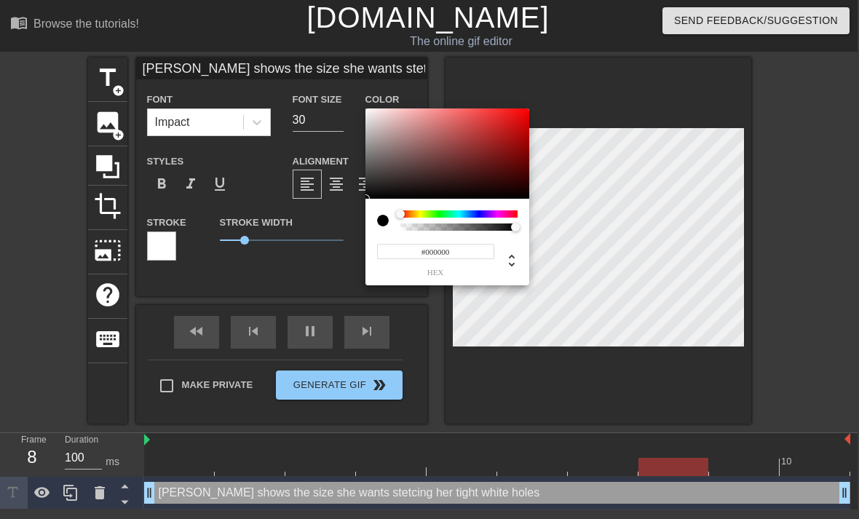
type input "[PERSON_NAME] shows the size she wants stetcing her tight white holes"
type input "#E4C6C6"
click at [370, 194] on div at bounding box center [365, 198] width 9 height 9
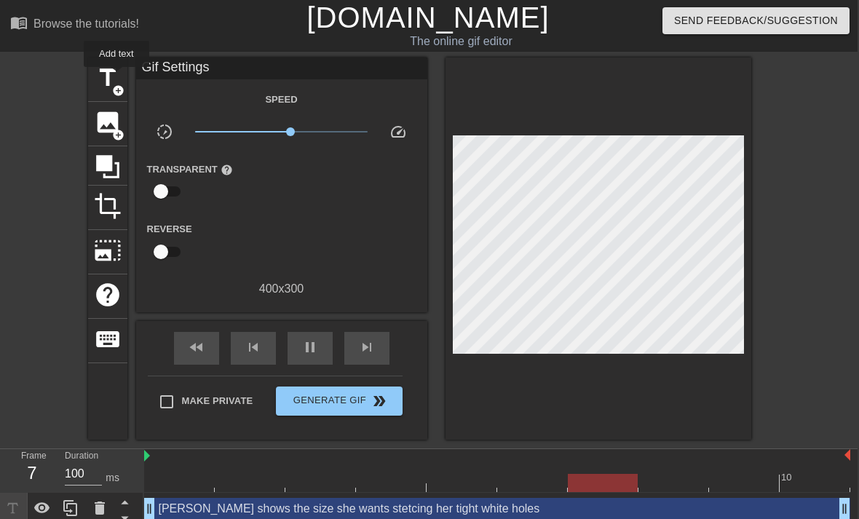
click at [117, 77] on span "title" at bounding box center [108, 78] width 28 height 28
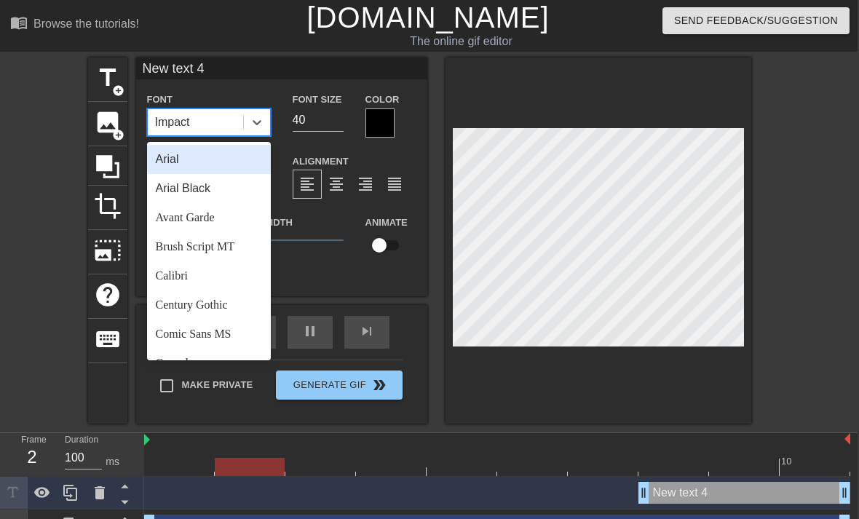
click at [200, 157] on div "Arial" at bounding box center [209, 159] width 124 height 29
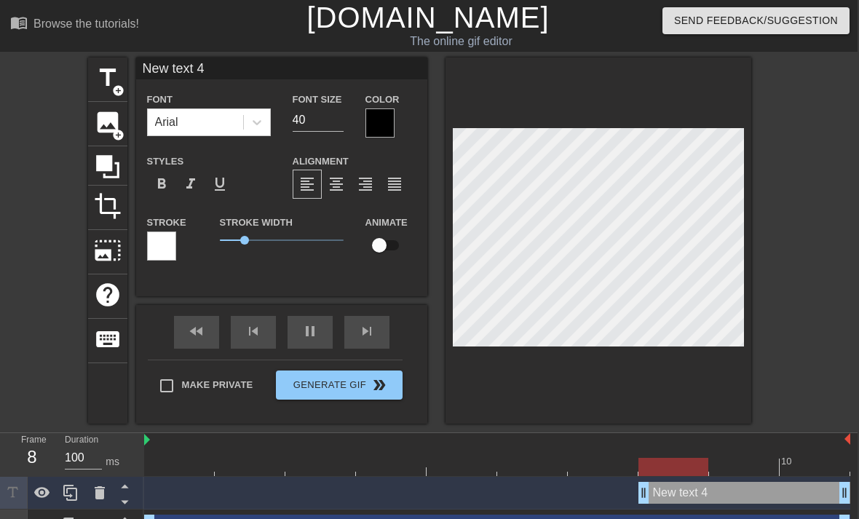
click at [168, 184] on span "format_bold" at bounding box center [161, 183] width 17 height 17
click at [224, 188] on span "format_underline" at bounding box center [219, 183] width 17 height 17
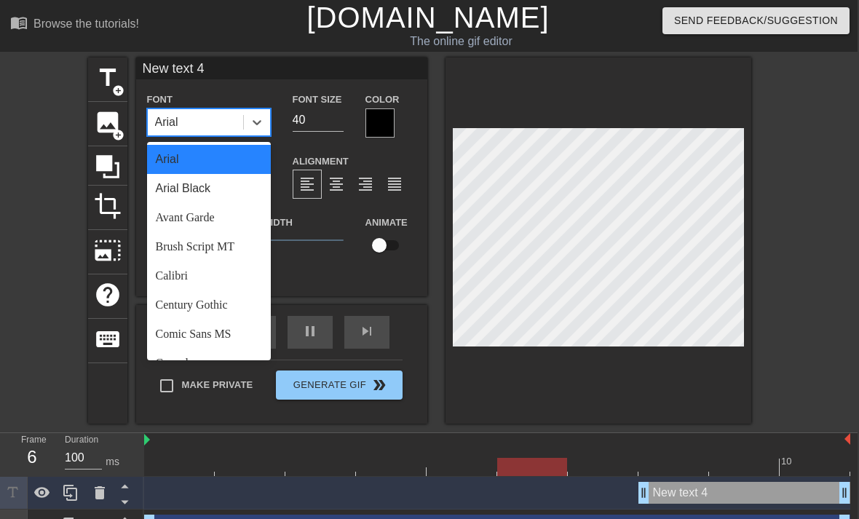
click at [175, 161] on div "Arial" at bounding box center [209, 159] width 124 height 29
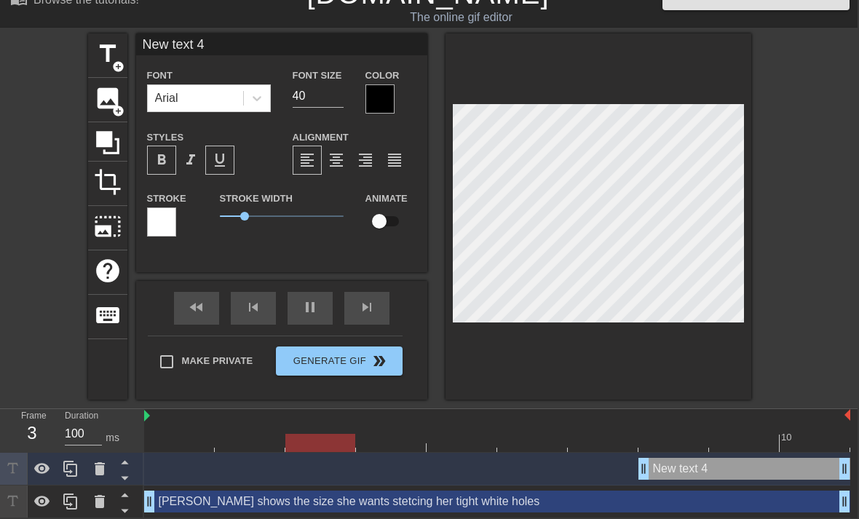
scroll to position [25, 1]
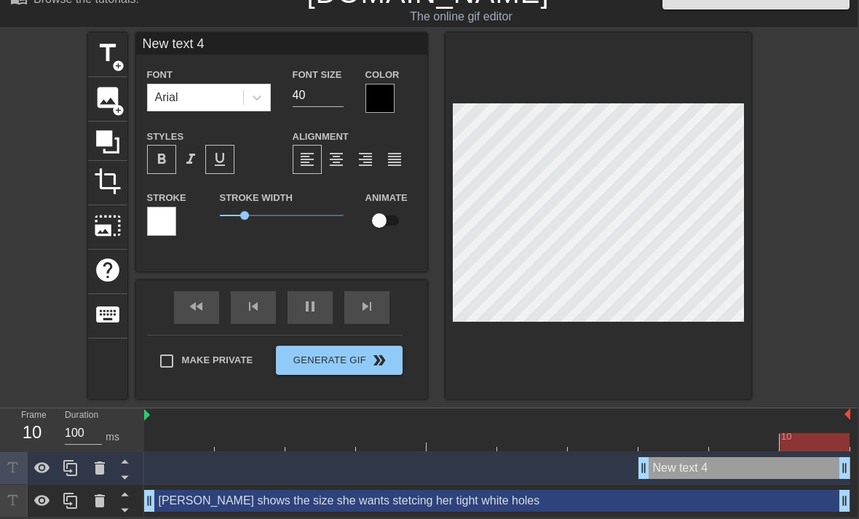
click at [103, 470] on icon at bounding box center [100, 468] width 10 height 13
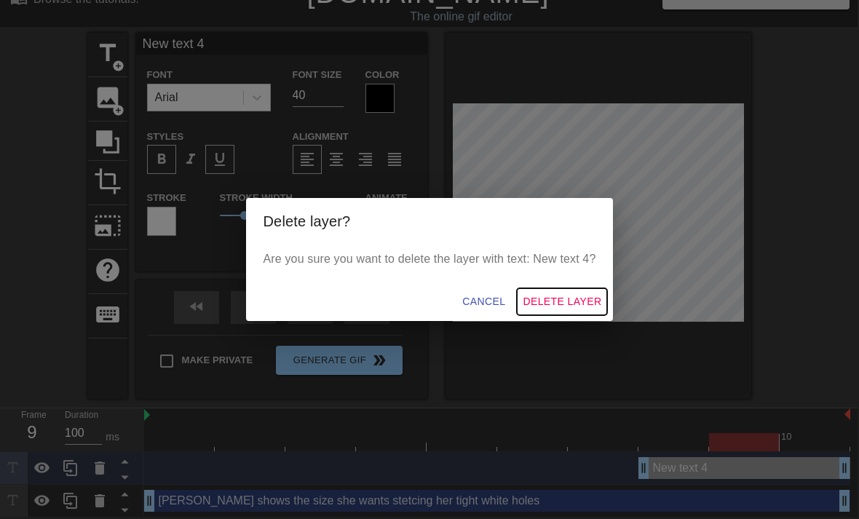
click at [556, 302] on span "Delete Layer" at bounding box center [562, 302] width 79 height 18
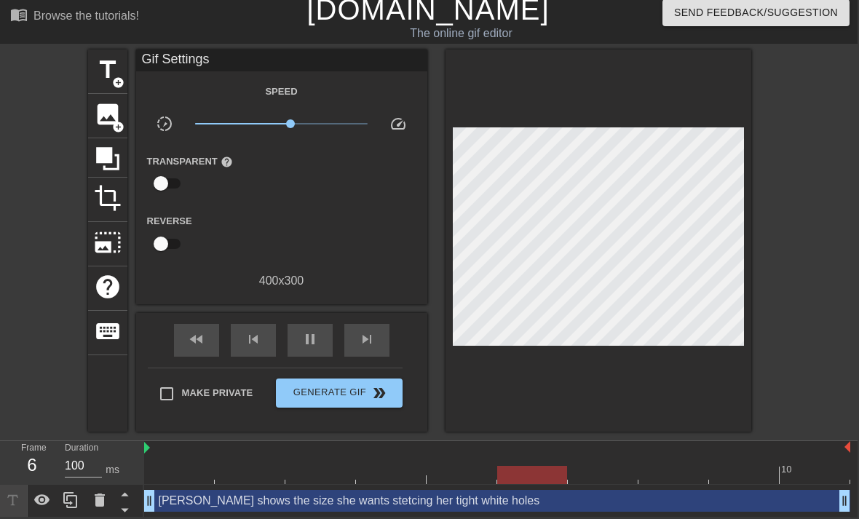
scroll to position [0, 1]
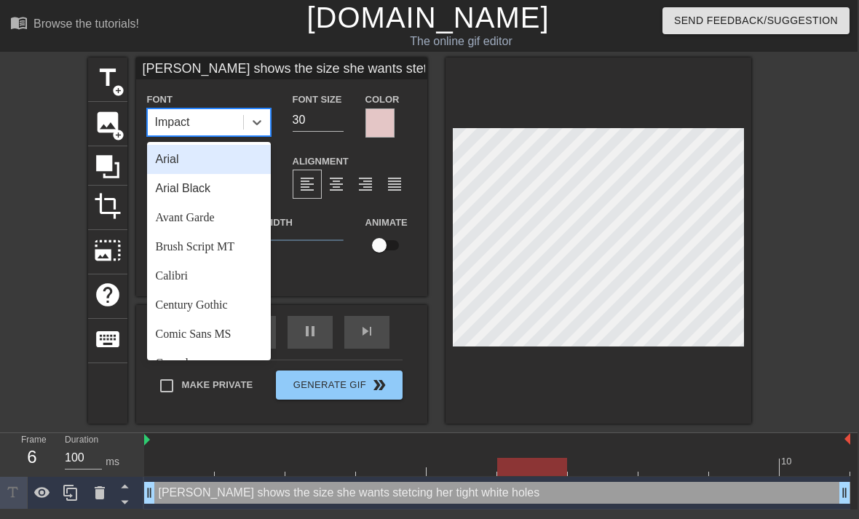
click at [223, 151] on div "Arial" at bounding box center [209, 159] width 124 height 29
type input "[PERSON_NAME] shows the size she wants stetcing her tight white holes"
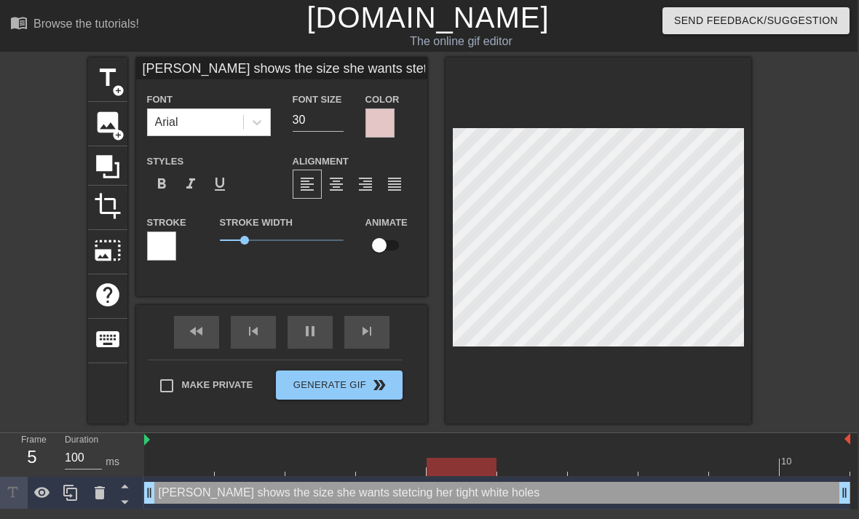
click at [319, 130] on input "30" at bounding box center [318, 120] width 51 height 23
type input "3"
type input "[PERSON_NAME] shows the size she wants stetcing her tight white holes"
type input "2"
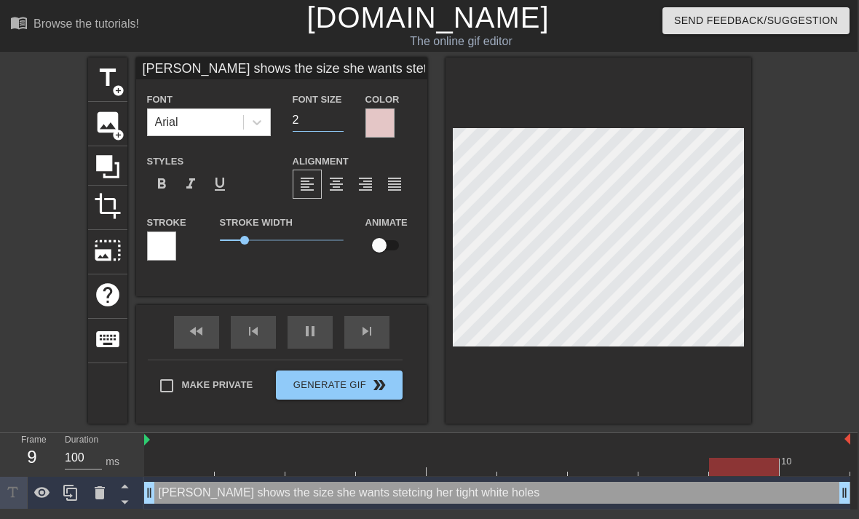
type input "[PERSON_NAME] shows the size she wants stetcing her tight white holes"
type input "28"
type input "[PERSON_NAME] shows the size she wants stetcing her tight white holes"
type input "28"
click at [817, 334] on div "title add_circle image add_circle crop photo_size_select_large help keyboard Ni…" at bounding box center [428, 241] width 859 height 366
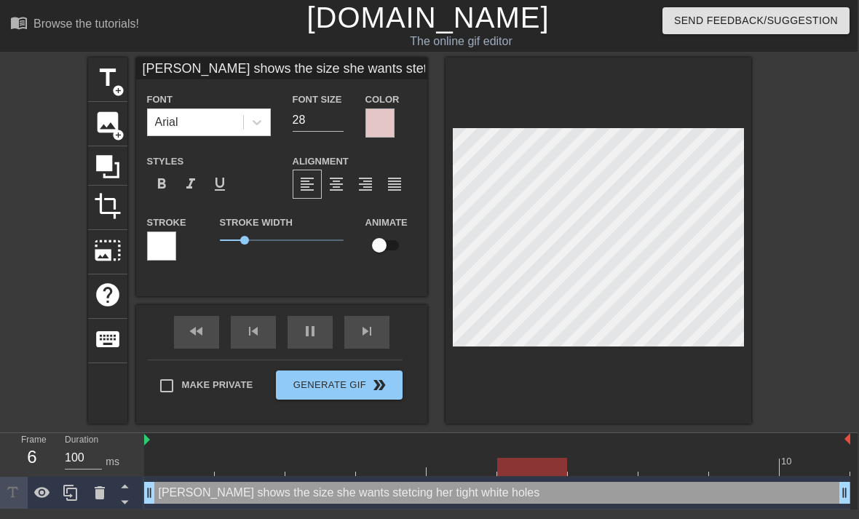
scroll to position [1, 1]
type input "[PERSON_NAME] shows the size she wants setcing her tight white holes"
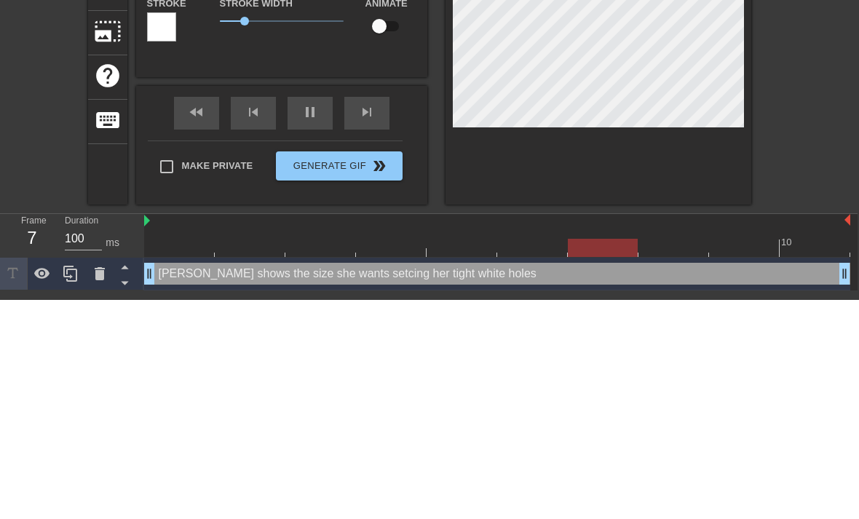
type textarea "[PERSON_NAME] shows the size she wants stetcing her tight white holes"
type input "[PERSON_NAME] shows the size she wants stretcing her tight white holes"
type textarea "[PERSON_NAME] shows the size she wants stretcing her tight white holes"
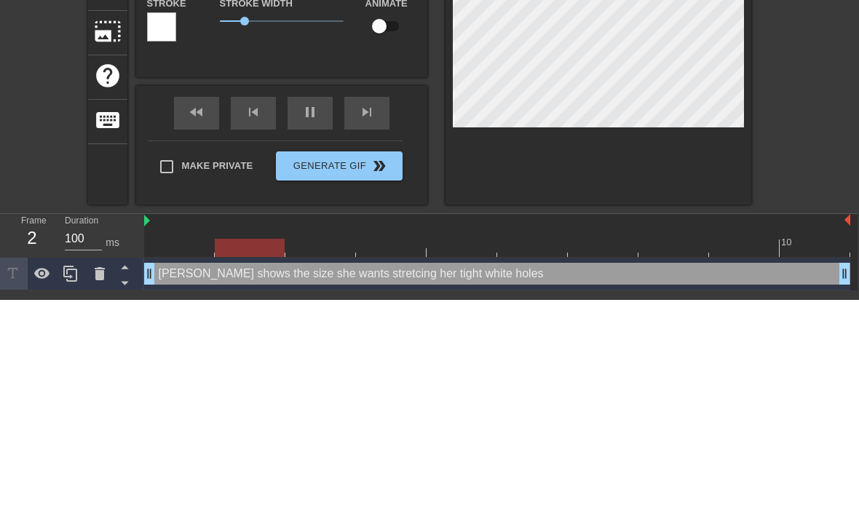
type input "[PERSON_NAME] shows the size she wants stretching her tight white holes"
type textarea "[PERSON_NAME] shows the size she wants stretching her tight white holes"
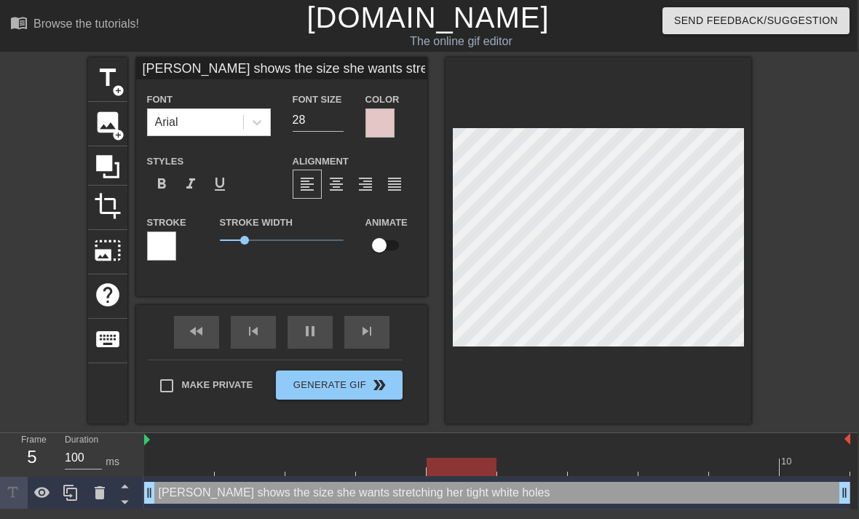
click at [344, 389] on button "Generate Gif double_arrow" at bounding box center [339, 385] width 126 height 29
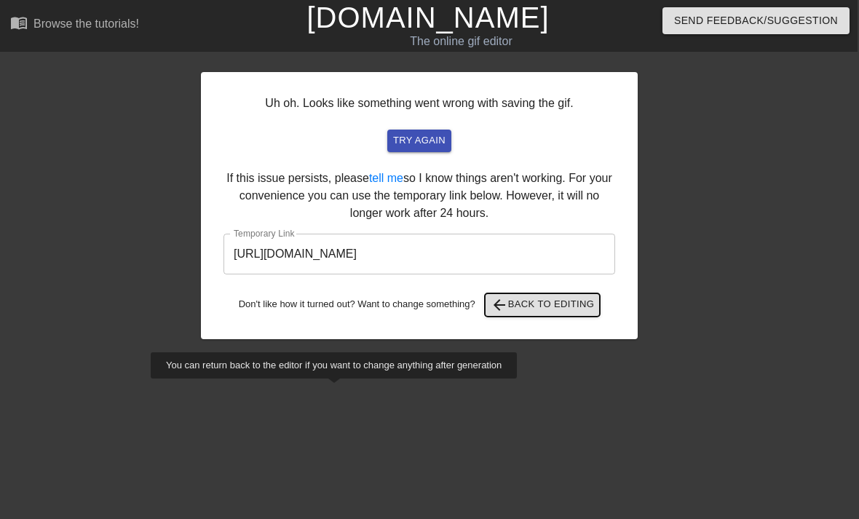
click at [571, 307] on span "arrow_back Back to Editing" at bounding box center [543, 304] width 104 height 17
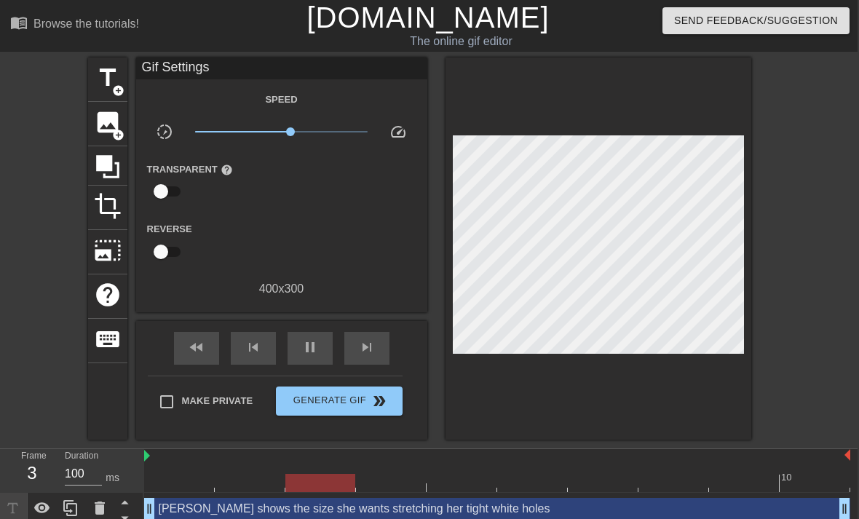
click at [175, 407] on input "Make Private" at bounding box center [166, 402] width 31 height 31
checkbox input "true"
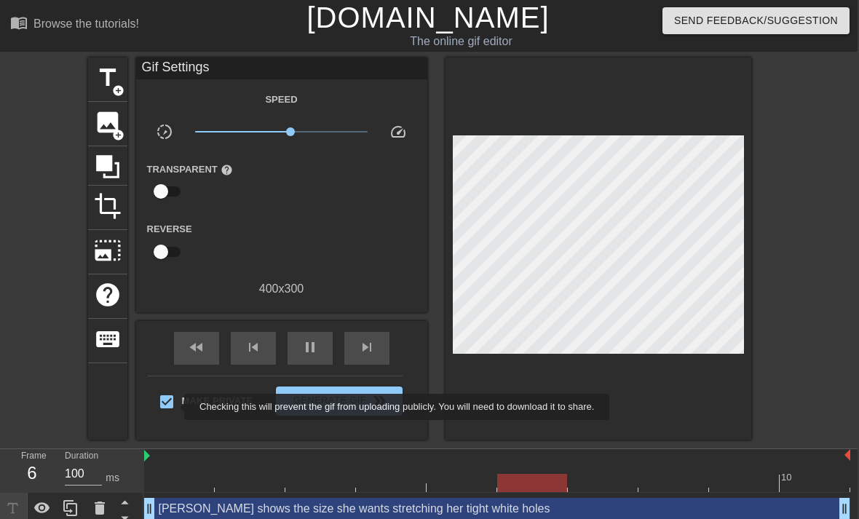
scroll to position [9, 0]
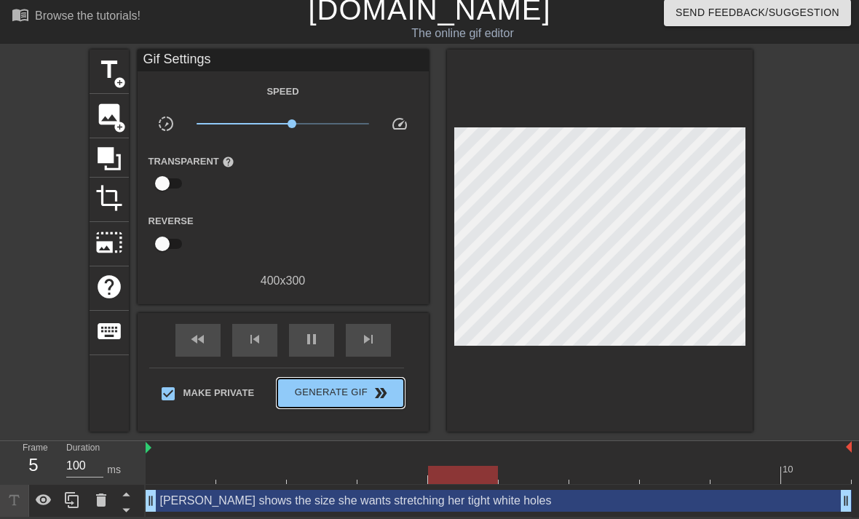
click at [341, 400] on span "Generate Gif double_arrow" at bounding box center [340, 392] width 114 height 17
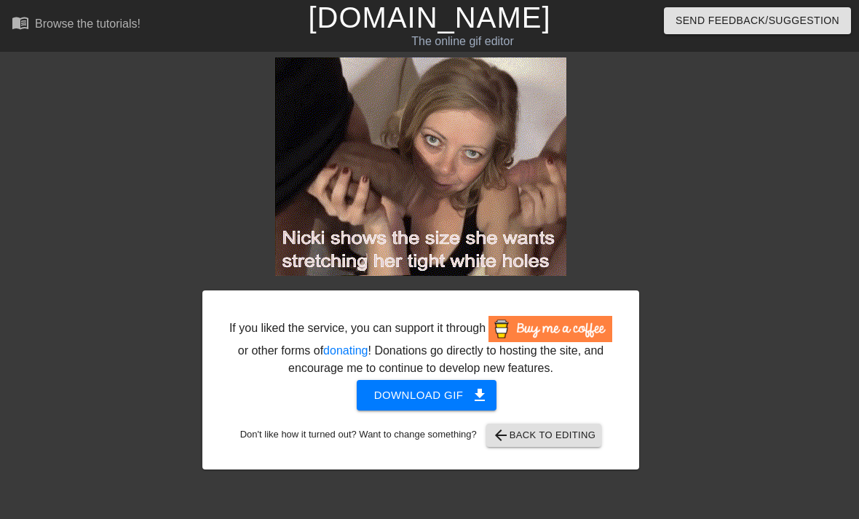
click at [451, 405] on span "Download gif get_app" at bounding box center [427, 395] width 106 height 19
